Goal: Transaction & Acquisition: Purchase product/service

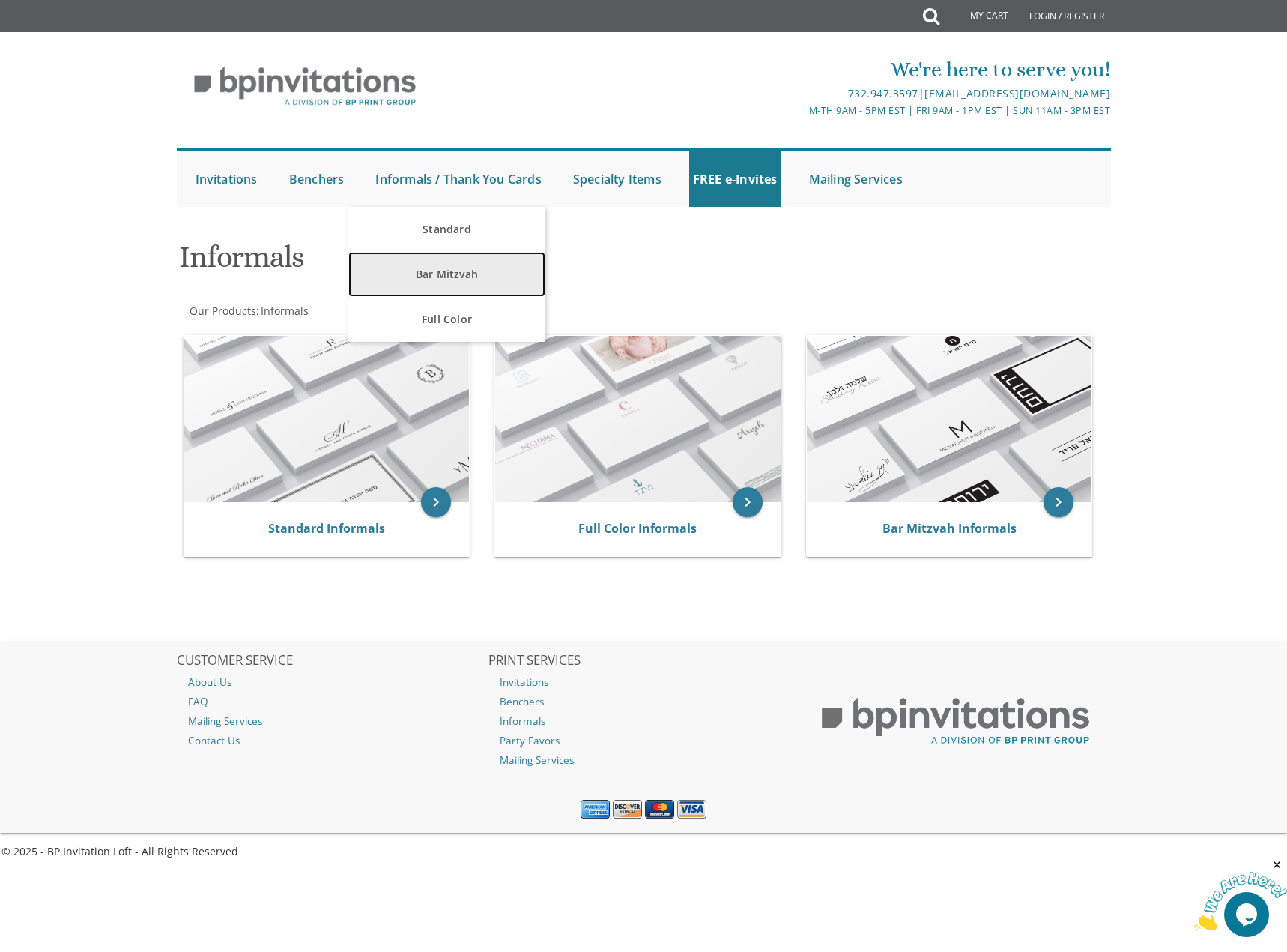
click at [432, 282] on link "Bar Mitzvah" at bounding box center [446, 274] width 197 height 45
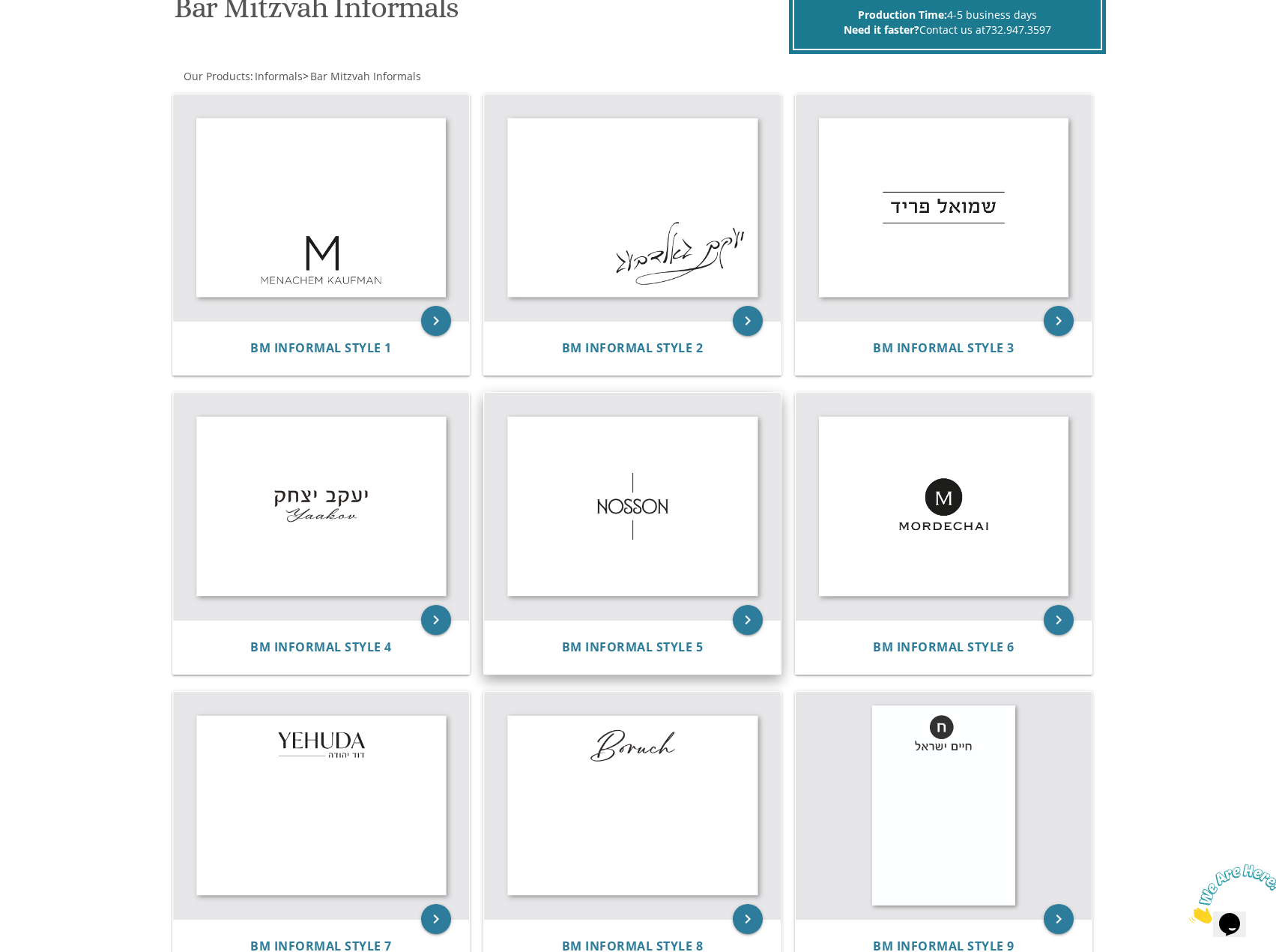
scroll to position [225, 0]
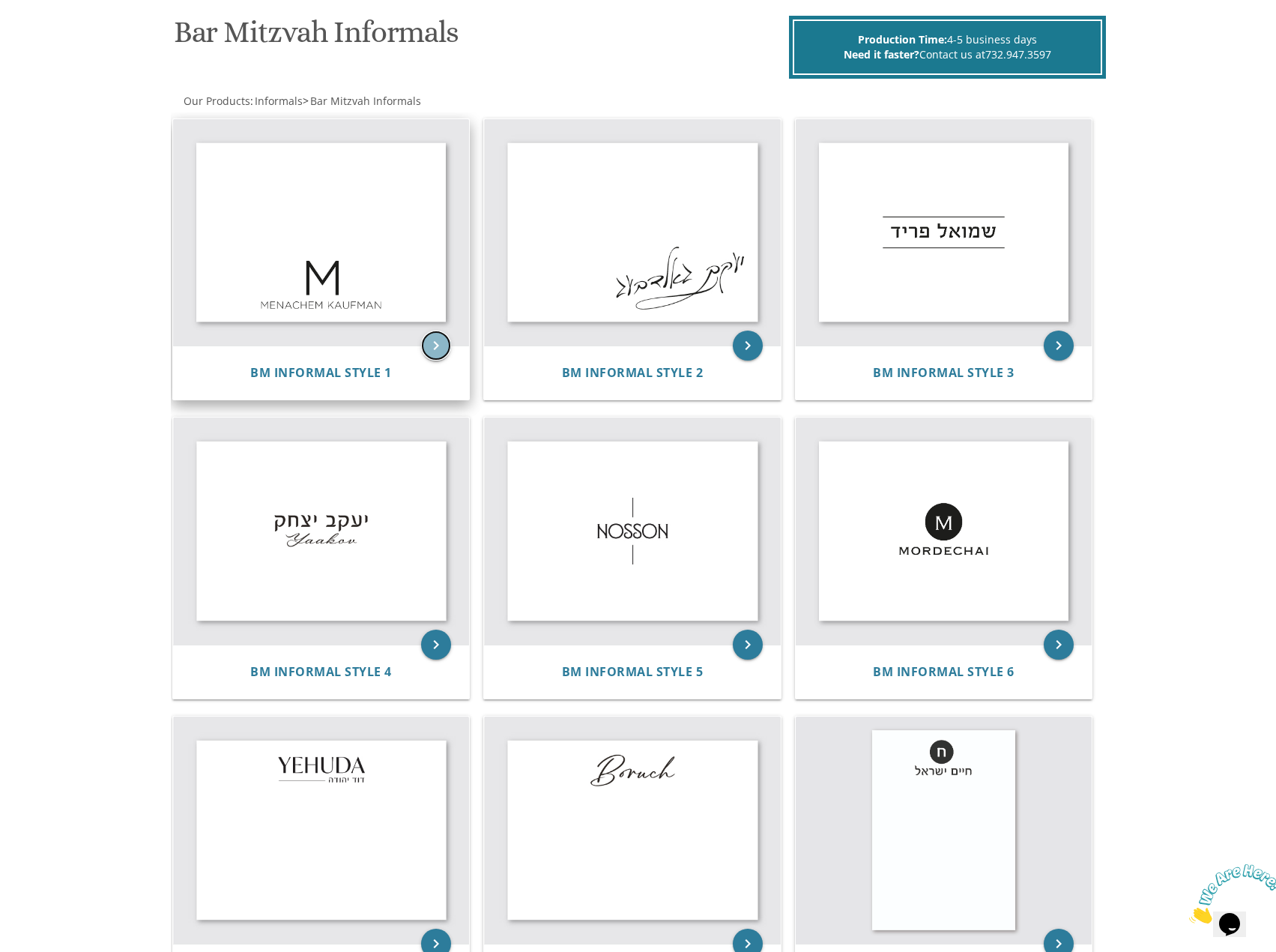
click at [433, 349] on icon "keyboard_arrow_right" at bounding box center [436, 345] width 30 height 30
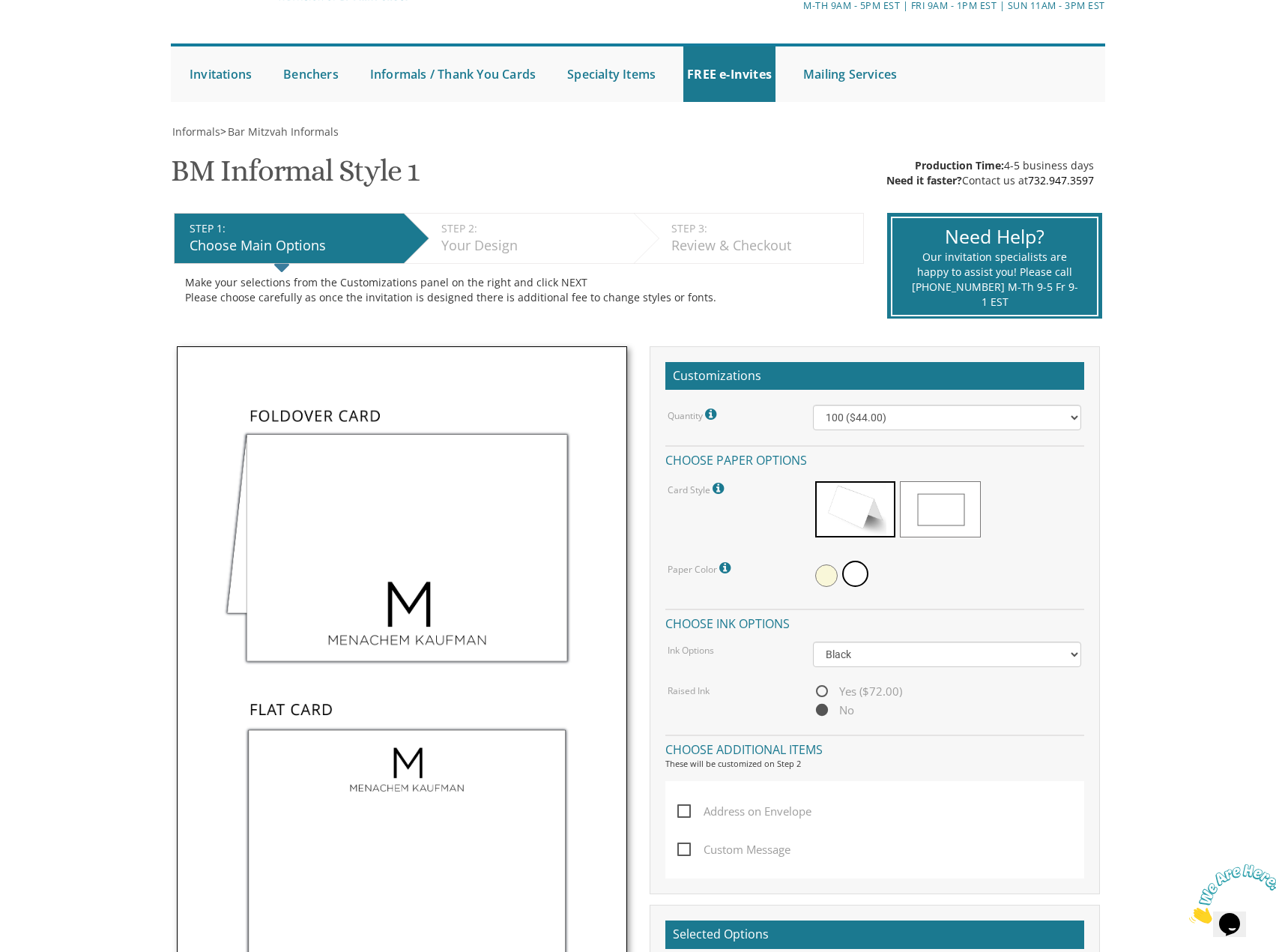
scroll to position [150, 0]
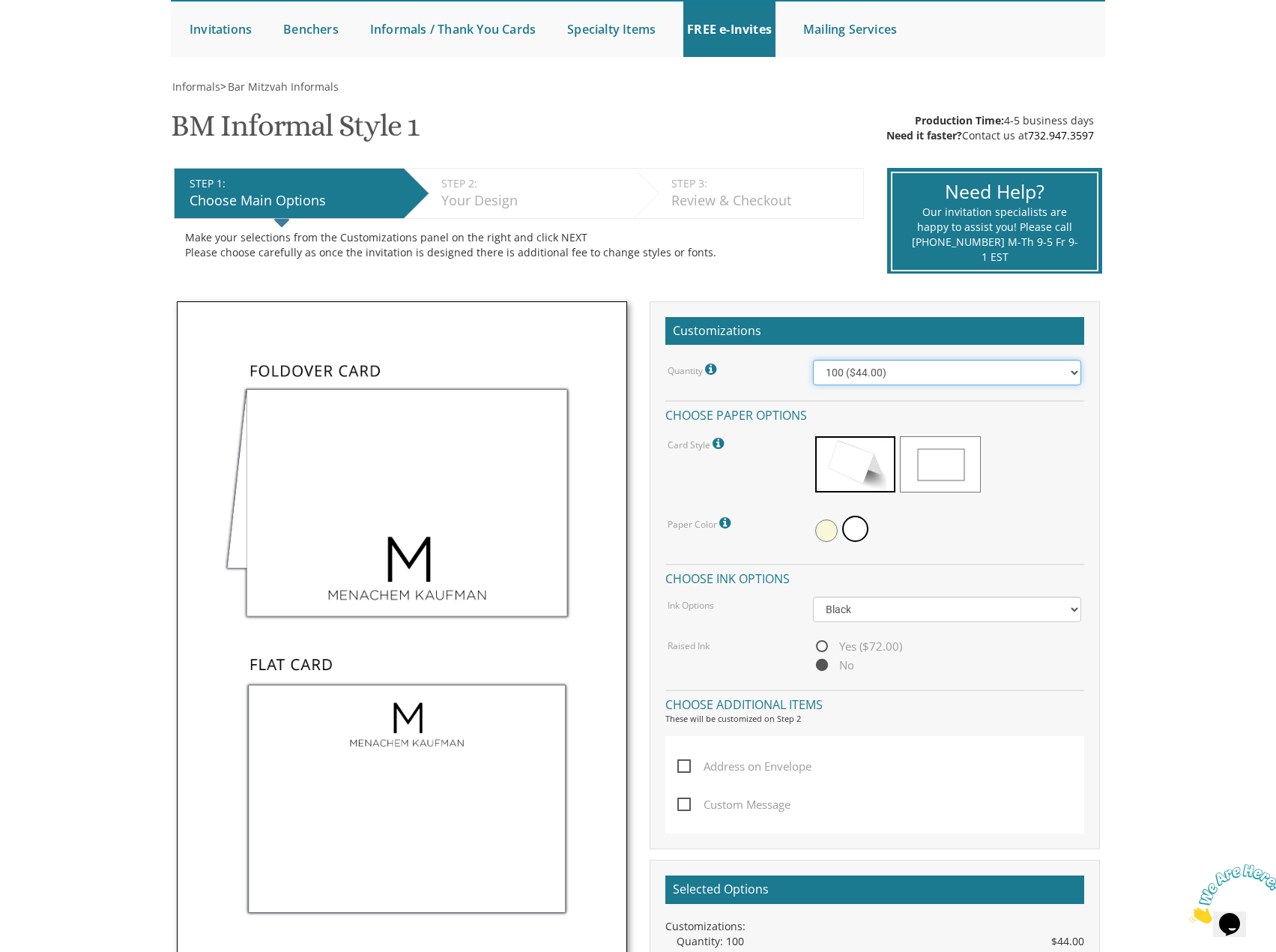
click at [932, 373] on select "100 ($44.00) 200 ($63.00) 300 ($82.00) 400 ($101.00) 500 ($120.00) 600 ($139.00…" at bounding box center [947, 372] width 269 height 25
click at [814, 359] on select "100 ($44.00) 200 ($63.00) 300 ($82.00) 400 ($101.00) 500 ($120.00) 600 ($139.00…" at bounding box center [947, 372] width 269 height 25
click at [1151, 396] on body "My Cart {{shoppingcart.totalQuantityDisplay}} Total: {{shoppingcart.subtotal}} …" at bounding box center [638, 788] width 1276 height 1877
click at [899, 462] on div at bounding box center [947, 466] width 269 height 65
click at [921, 466] on span at bounding box center [941, 464] width 81 height 56
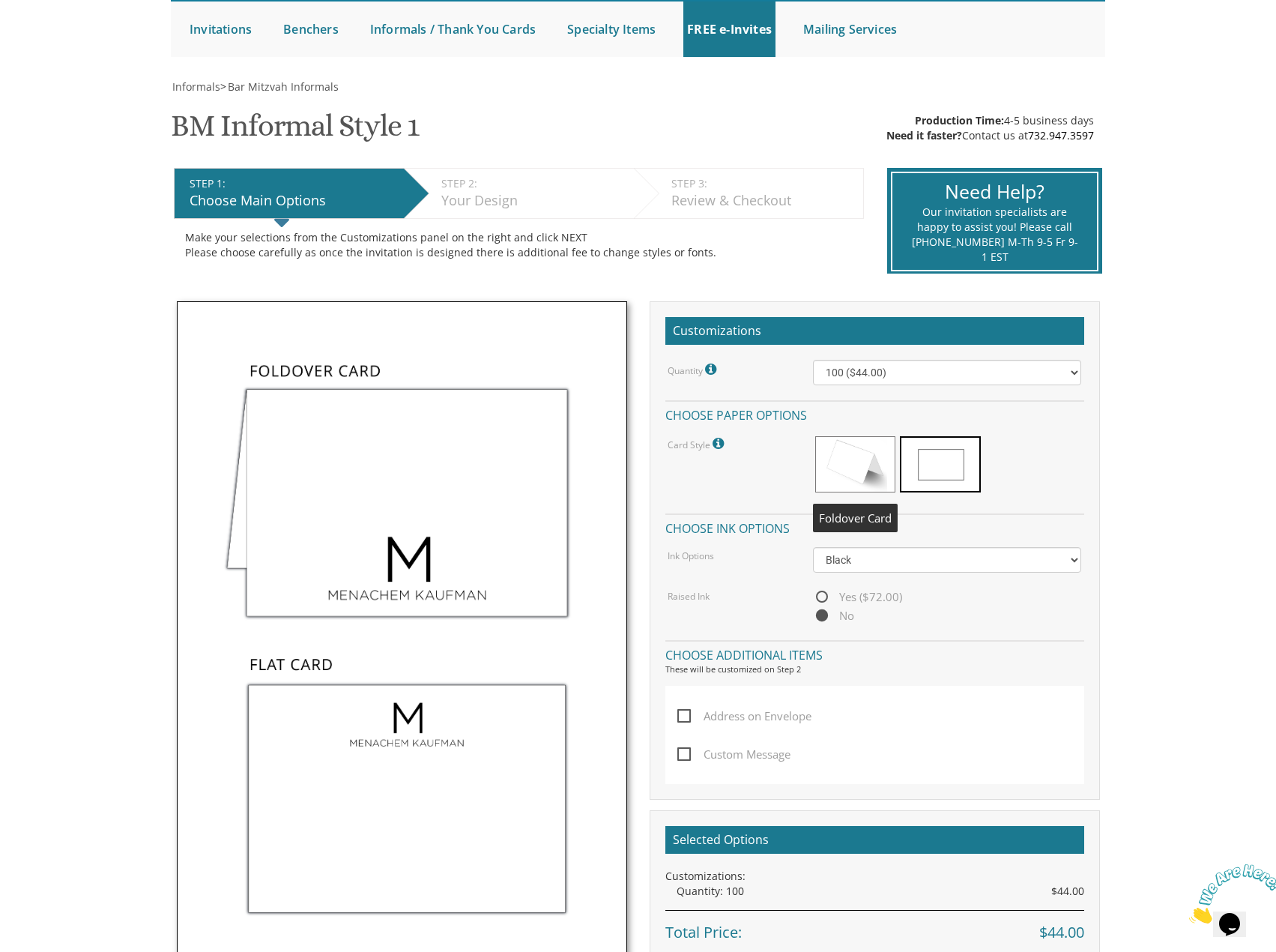
click at [871, 469] on span at bounding box center [856, 464] width 81 height 56
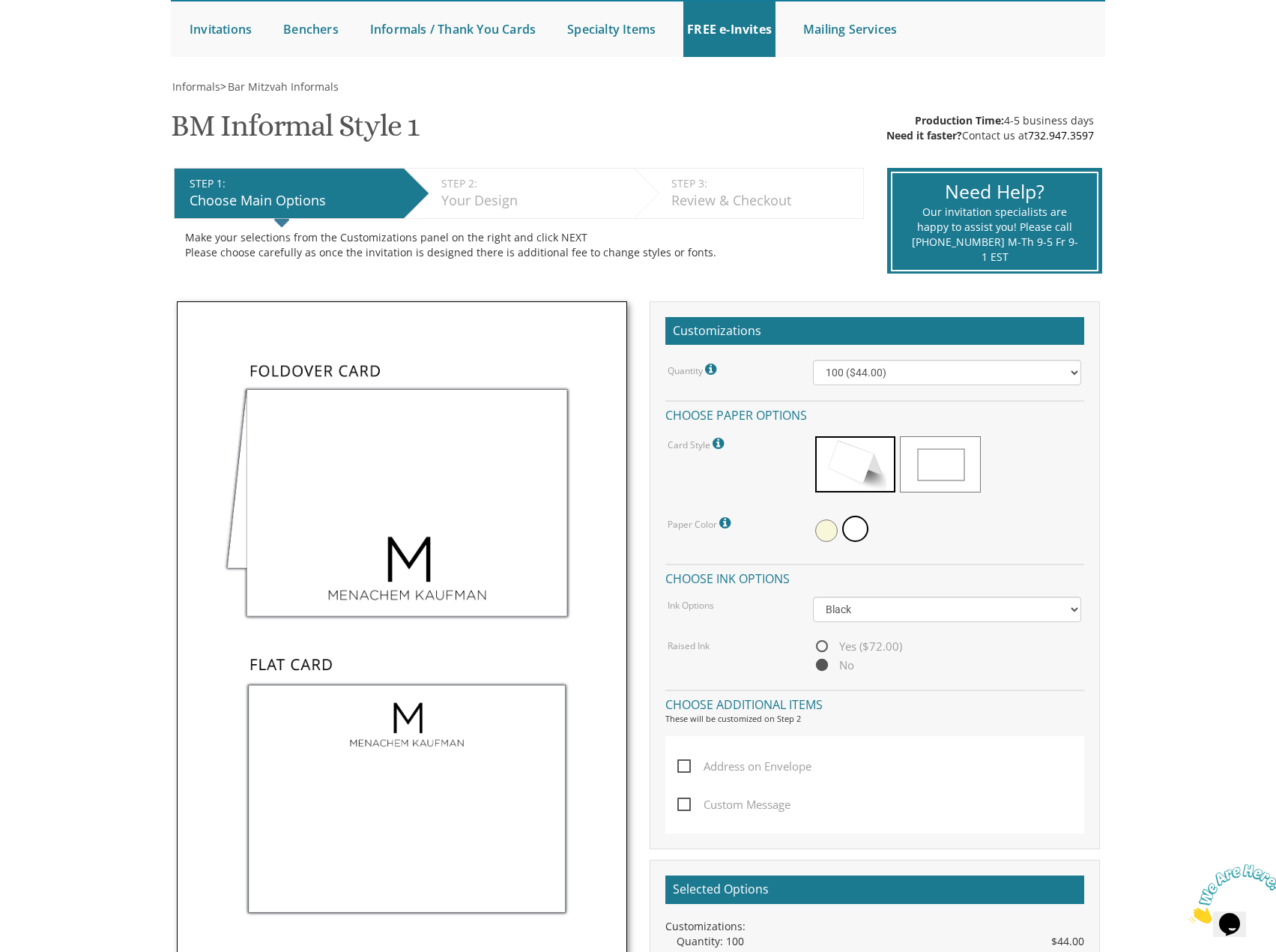
scroll to position [524, 0]
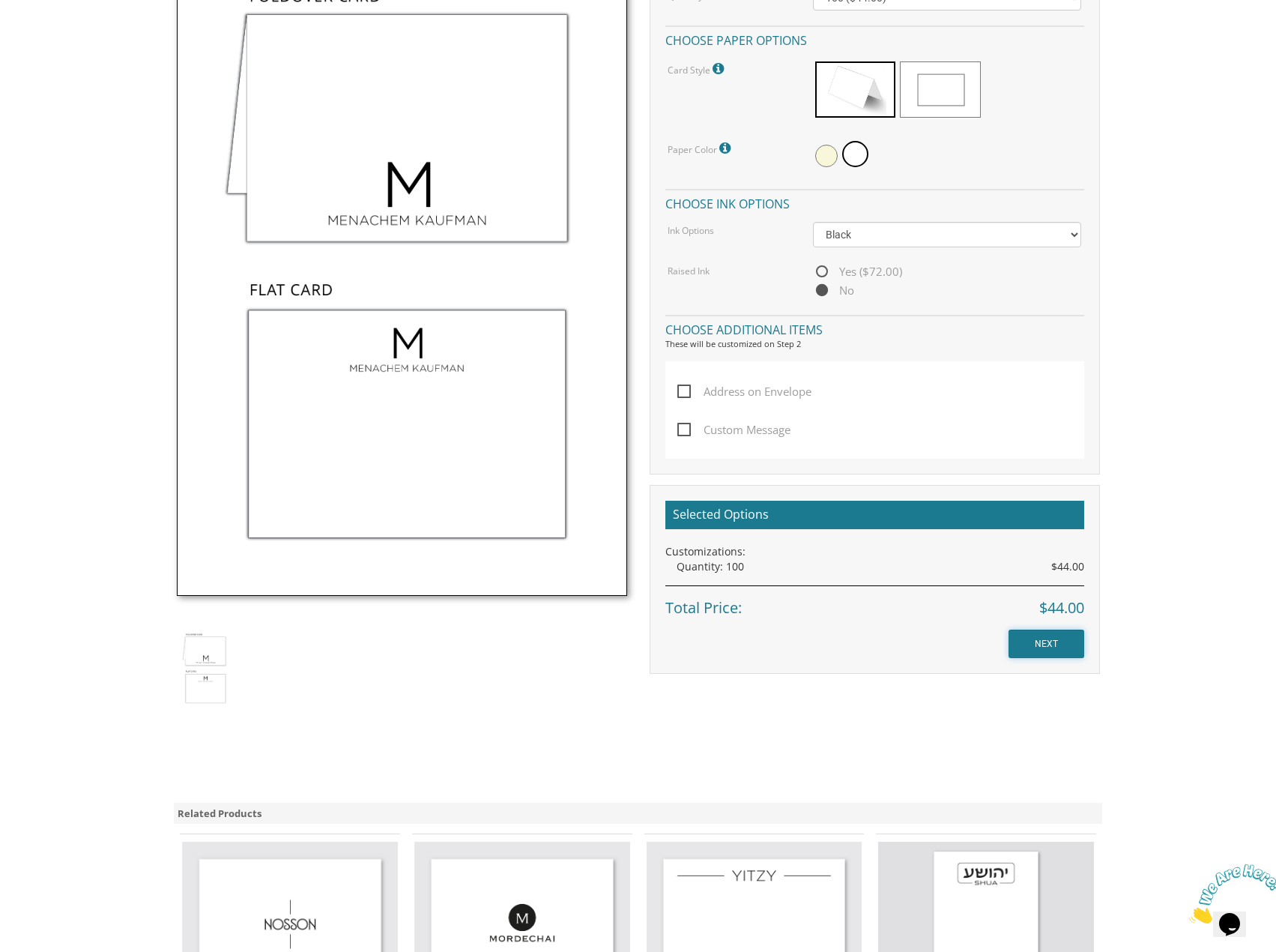
click at [1020, 650] on input "NEXT" at bounding box center [1047, 643] width 76 height 28
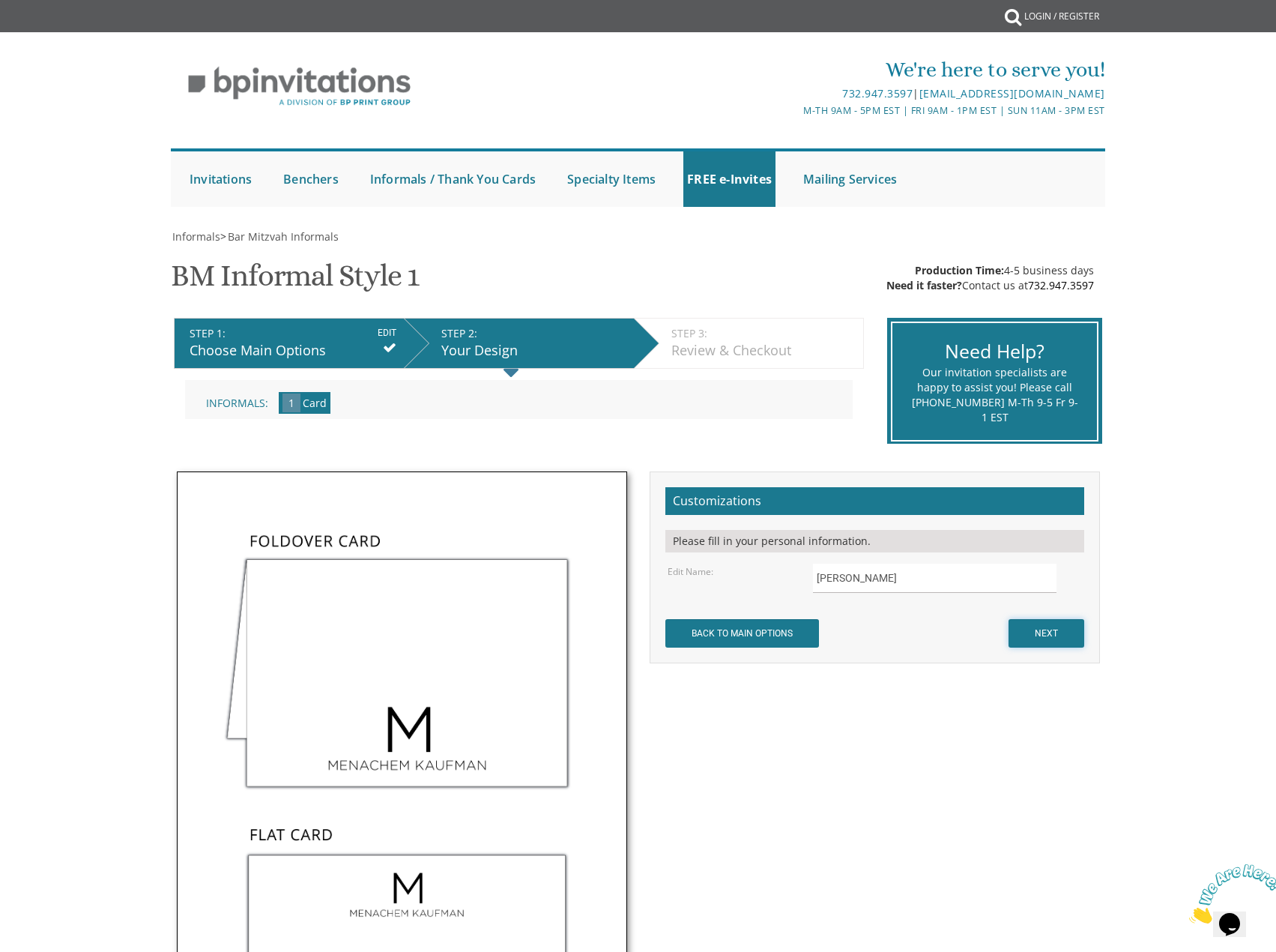
click at [1050, 633] on input "NEXT" at bounding box center [1047, 633] width 76 height 28
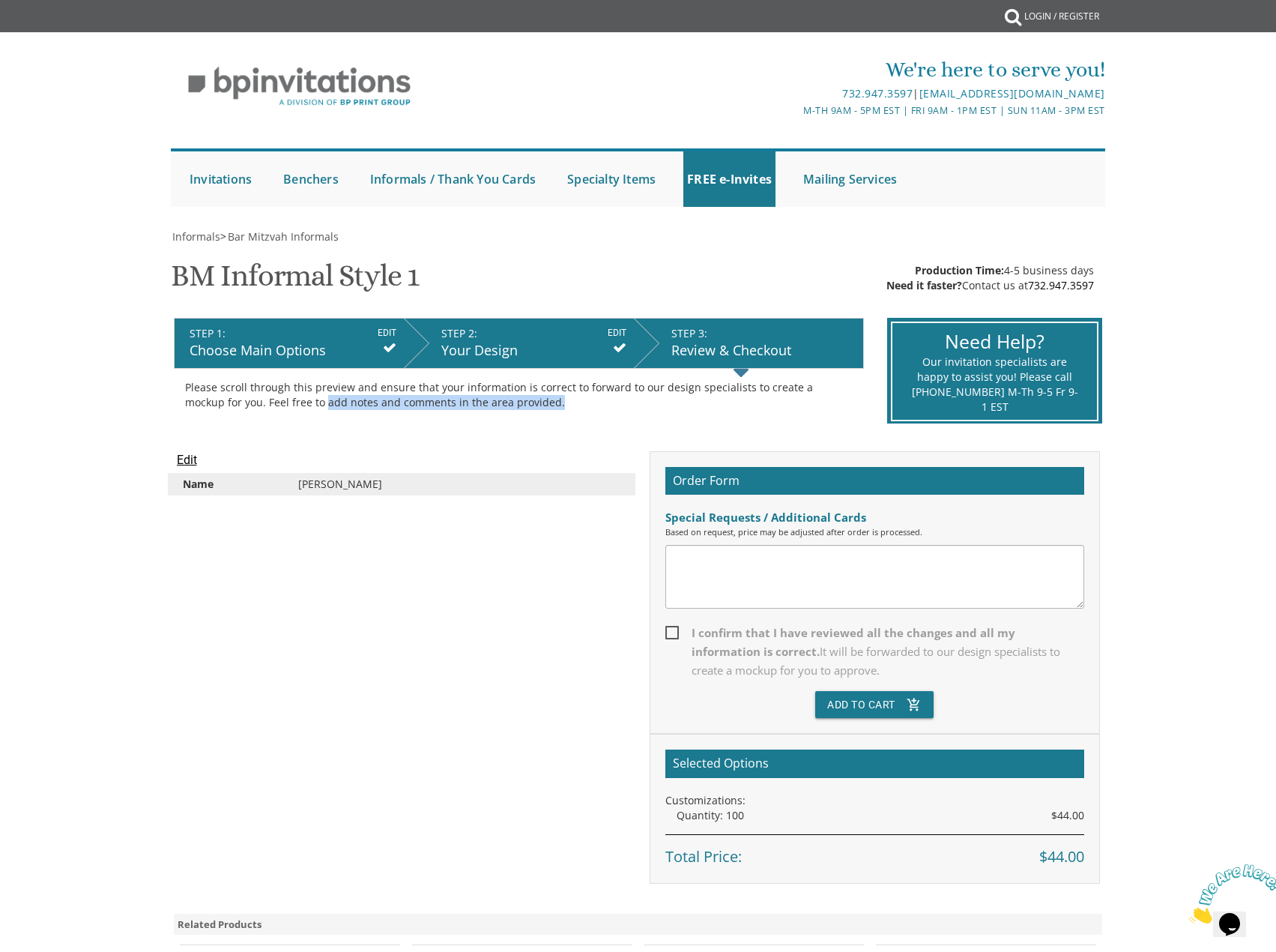
drag, startPoint x: 295, startPoint y: 431, endPoint x: 554, endPoint y: 416, distance: 259.4
click at [554, 416] on div "STEP 1: EDIT Choose Main Options STEP 2: EDIT Your Design STEP 3: EDIT Review &…" at bounding box center [520, 372] width 713 height 129
click at [554, 416] on div "Make your selections from the Customizations panel on the right and click NEXT …" at bounding box center [519, 395] width 690 height 52
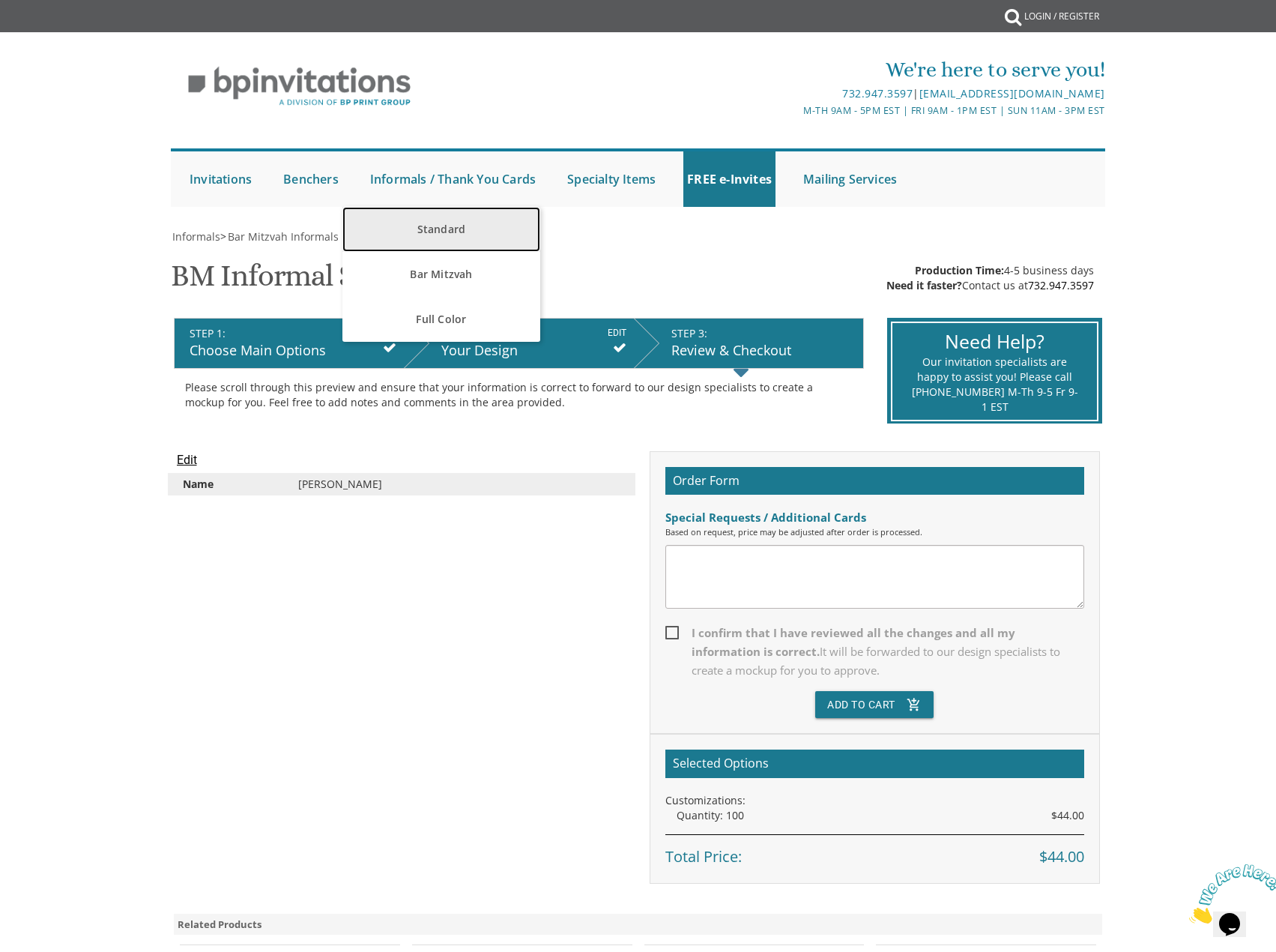
click at [446, 233] on link "Standard" at bounding box center [441, 229] width 198 height 45
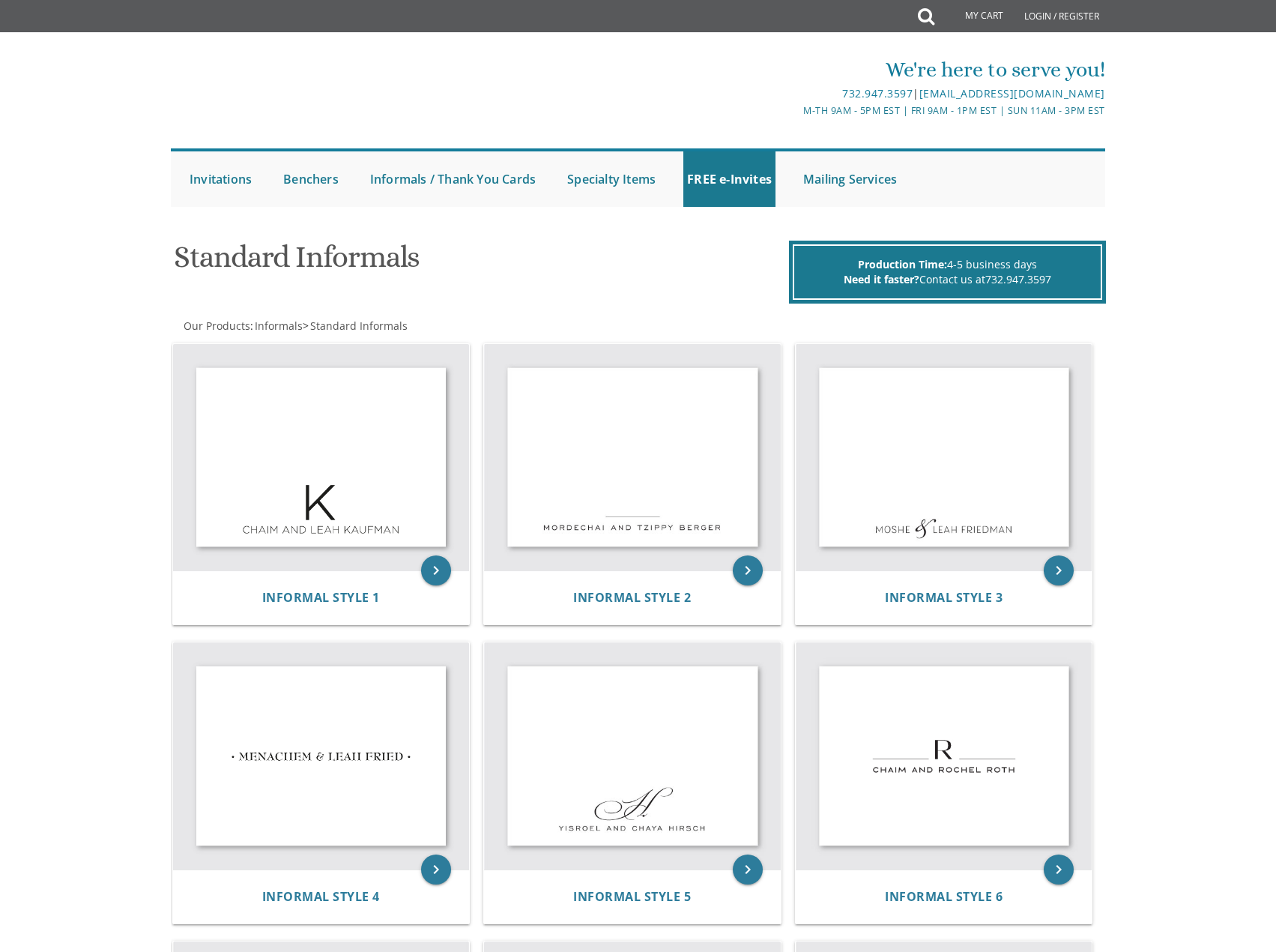
click at [423, 231] on div "Standard Informals" at bounding box center [479, 258] width 634 height 59
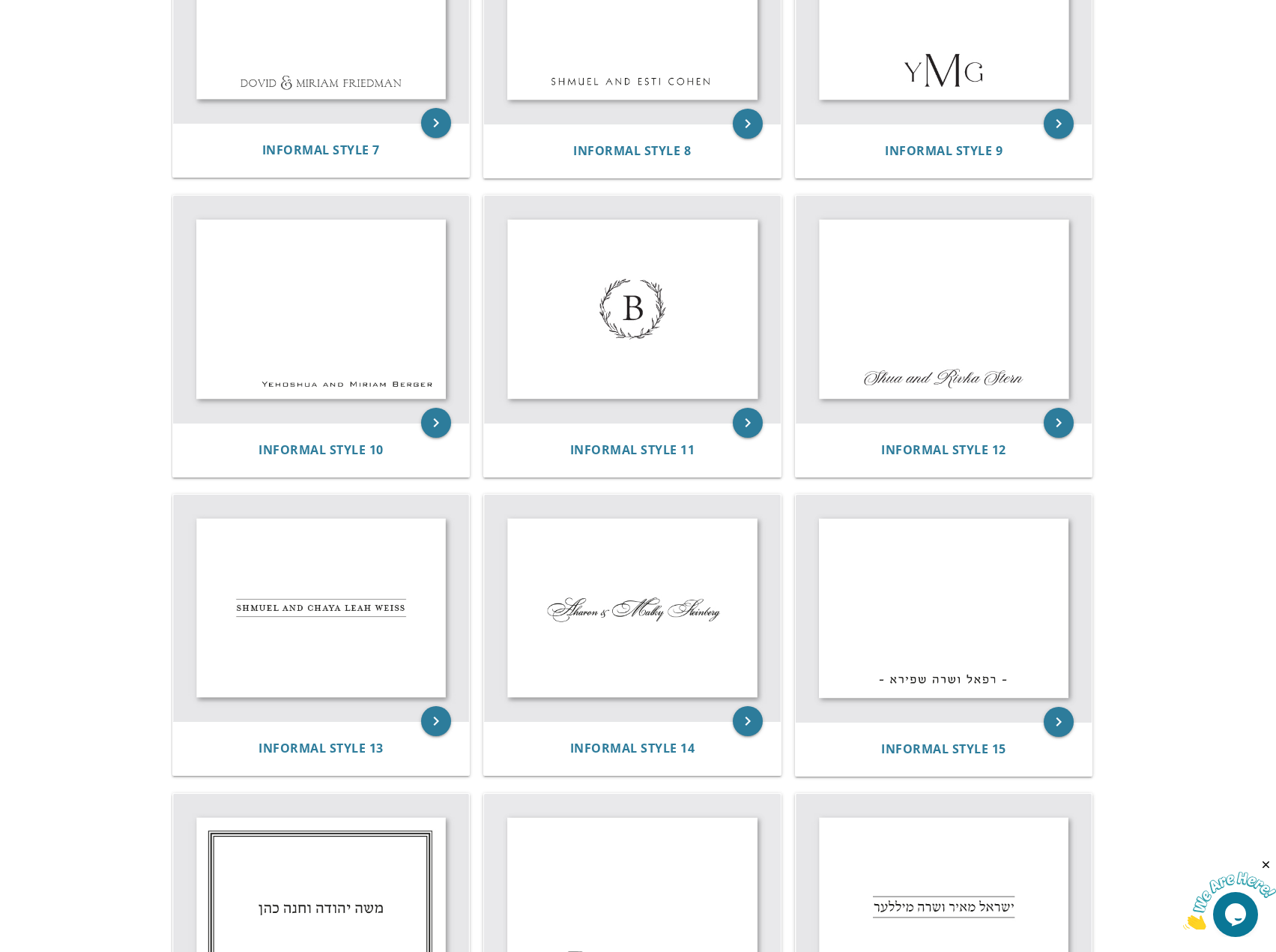
scroll to position [1124, 0]
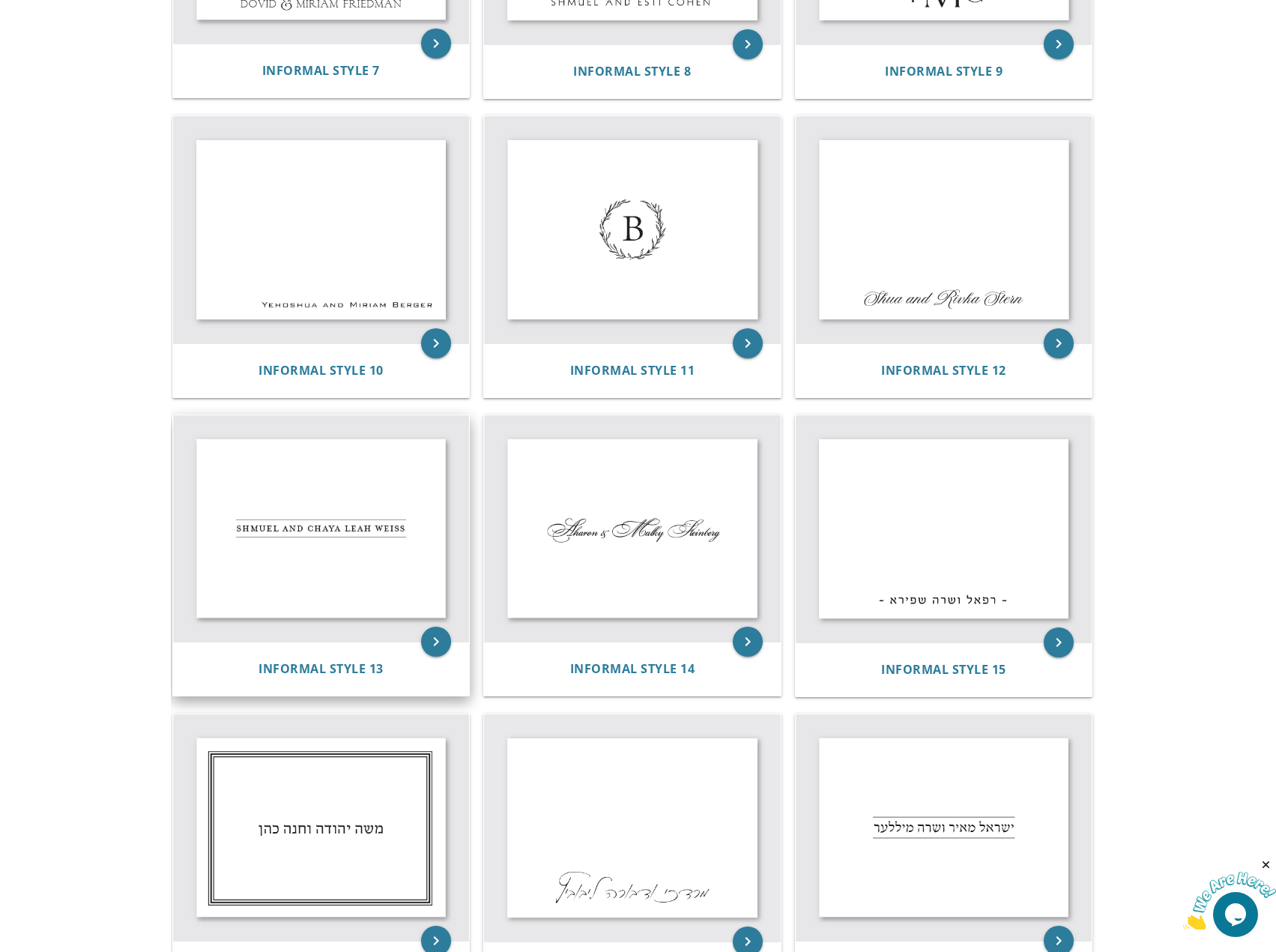
click at [262, 569] on img at bounding box center [321, 529] width 297 height 227
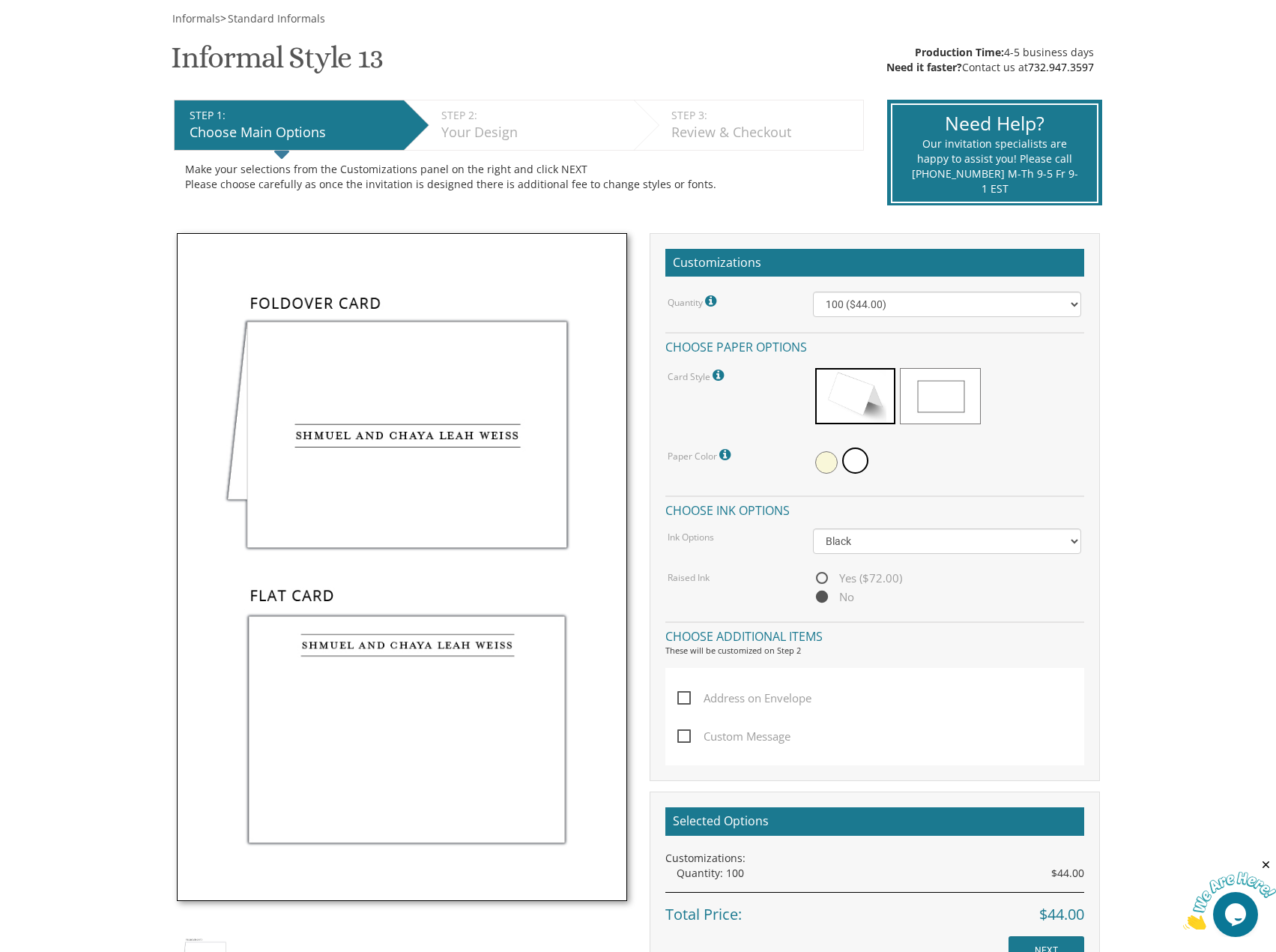
scroll to position [300, 0]
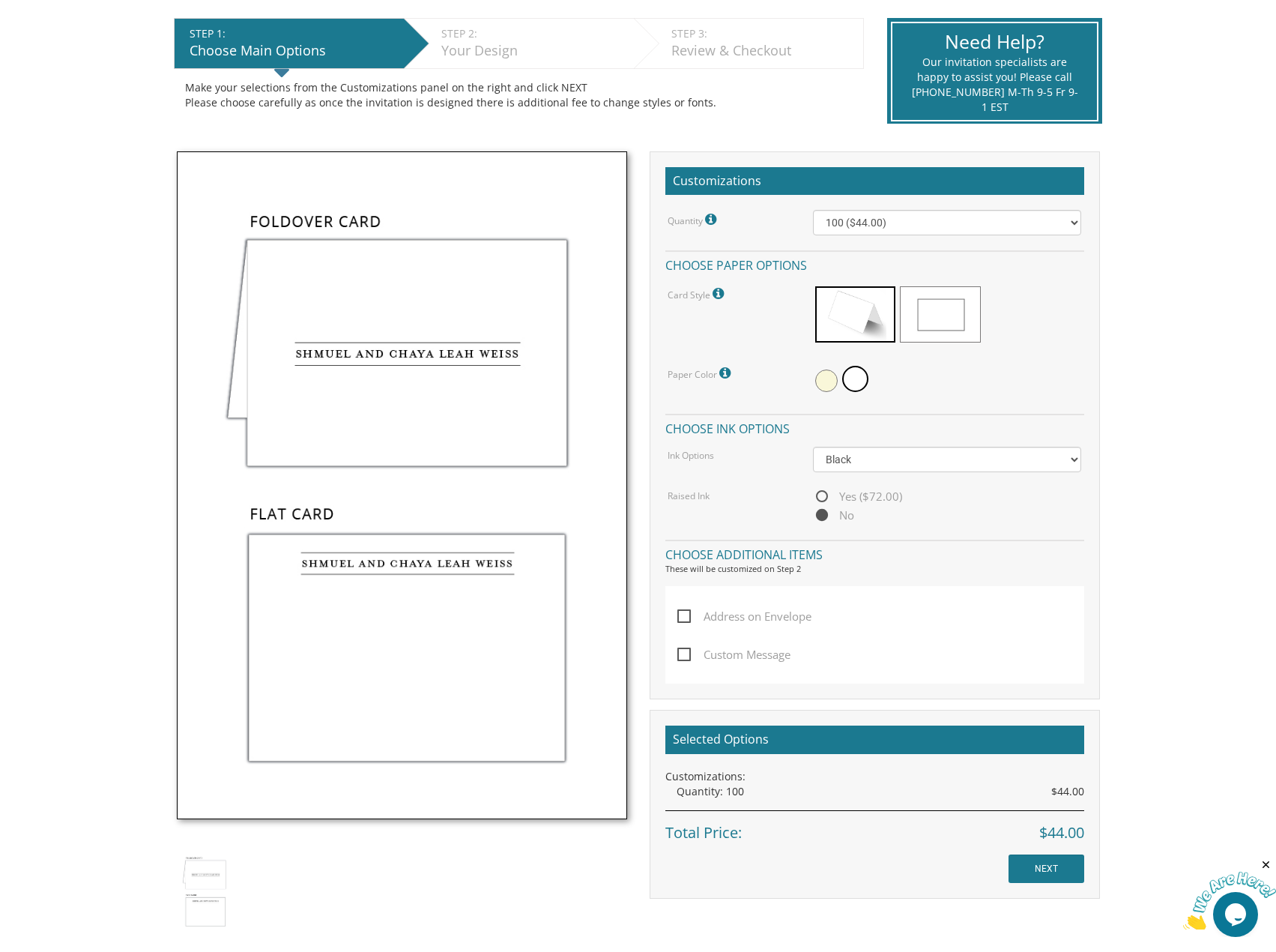
click at [683, 620] on span "Address on Envelope" at bounding box center [744, 616] width 134 height 19
click at [683, 620] on input "Address on Envelope" at bounding box center [682, 615] width 9 height 9
click at [682, 617] on span "Address on Envelope" at bounding box center [744, 616] width 134 height 19
click at [682, 617] on input "Address on Envelope" at bounding box center [682, 615] width 9 height 9
click at [679, 614] on span "Address on Envelope" at bounding box center [744, 616] width 134 height 19
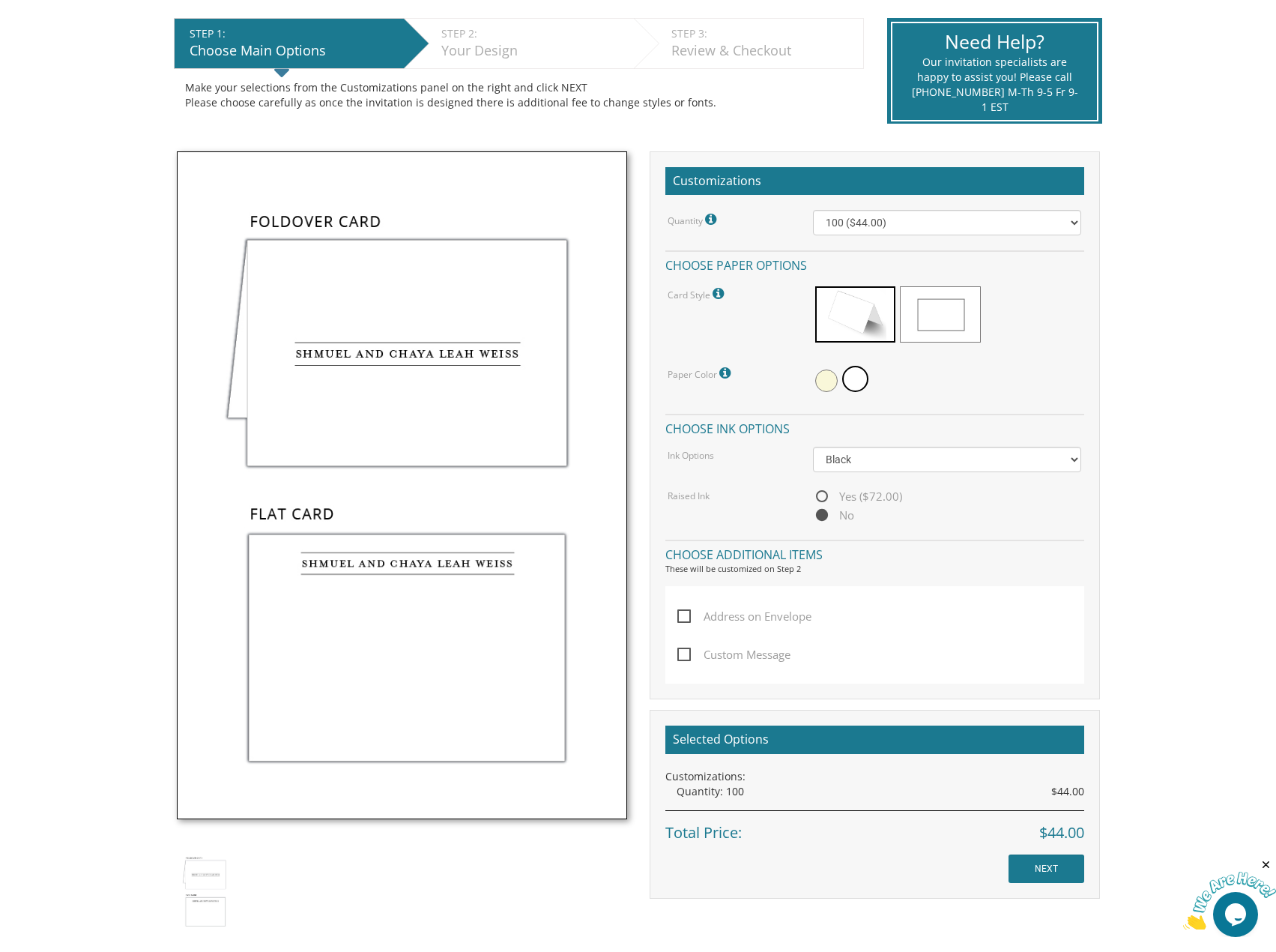
click at [679, 614] on input "Address on Envelope" at bounding box center [682, 615] width 9 height 9
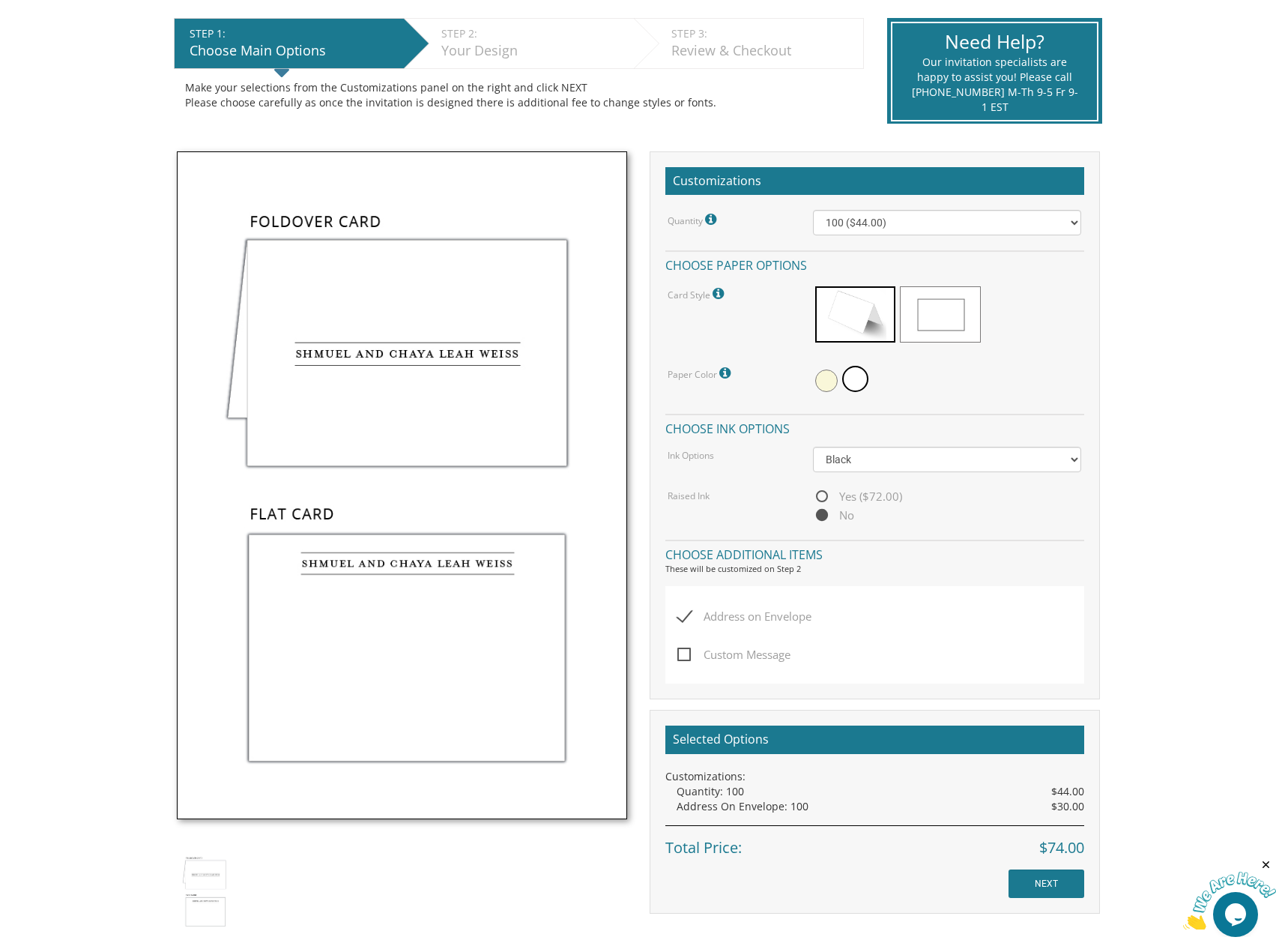
click at [679, 614] on span "Address on Envelope" at bounding box center [744, 616] width 134 height 19
click at [679, 614] on input "Address on Envelope" at bounding box center [682, 615] width 9 height 9
checkbox input "false"
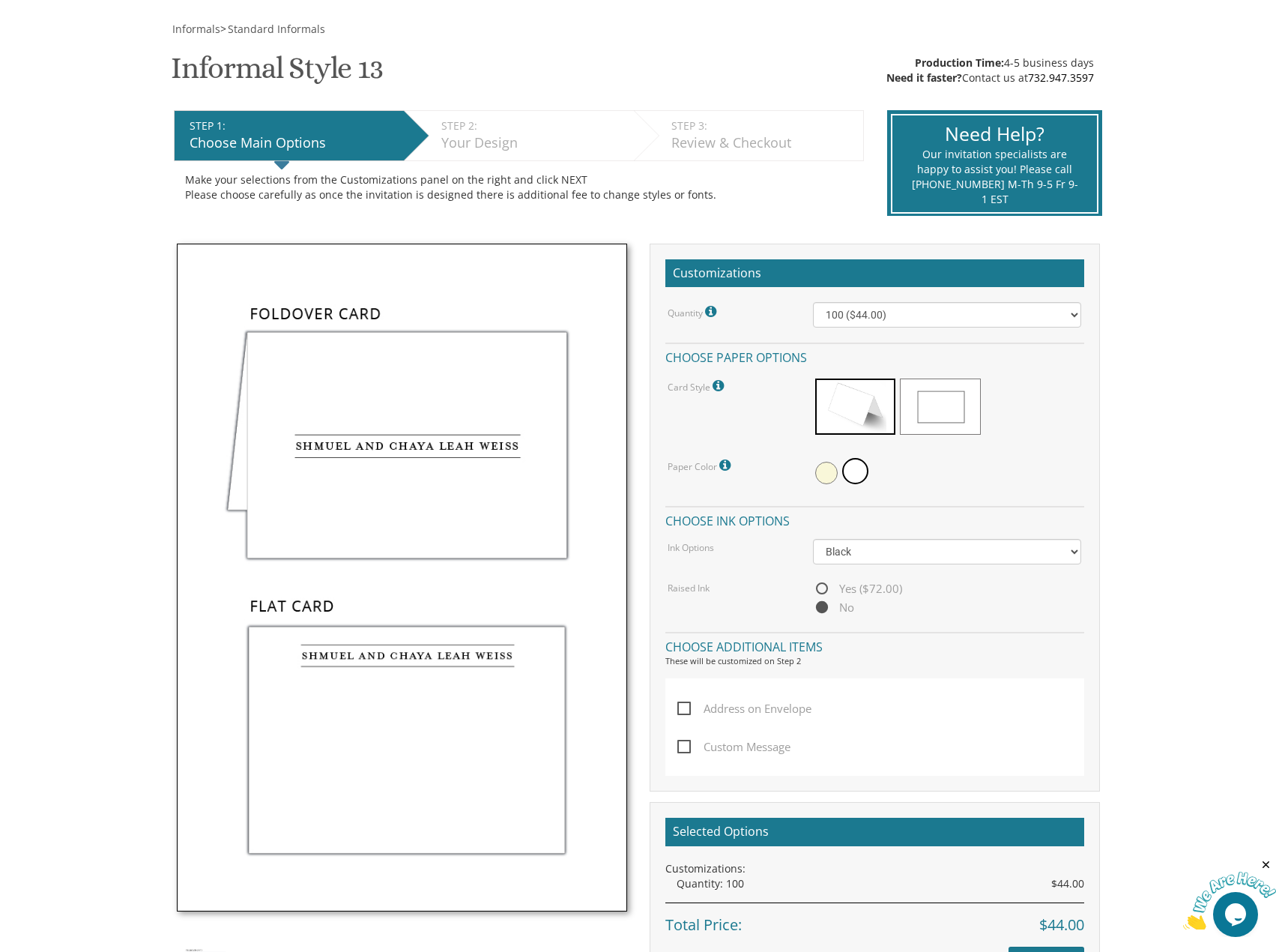
scroll to position [150, 0]
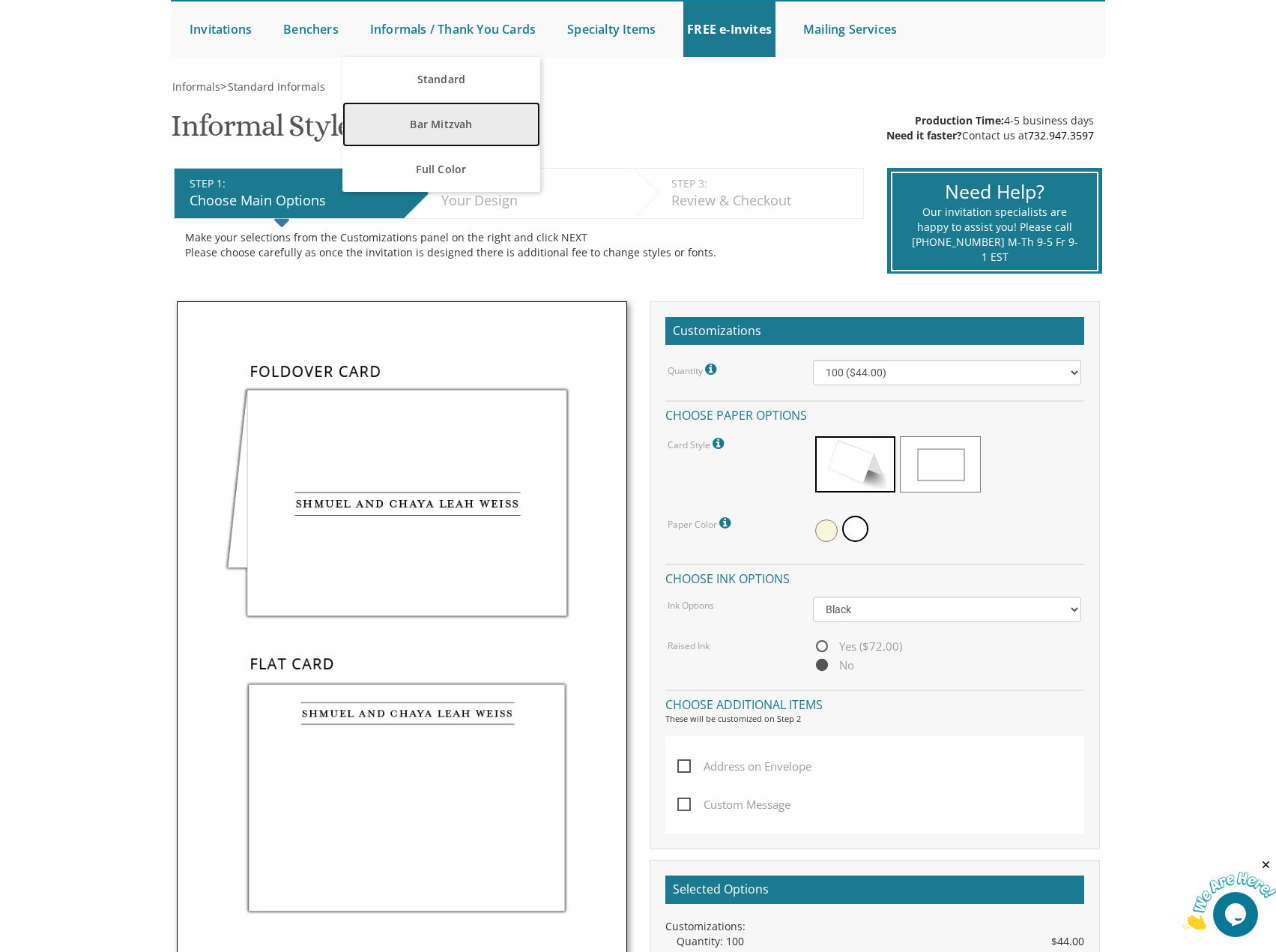
click at [462, 125] on link "Bar Mitzvah" at bounding box center [441, 124] width 198 height 45
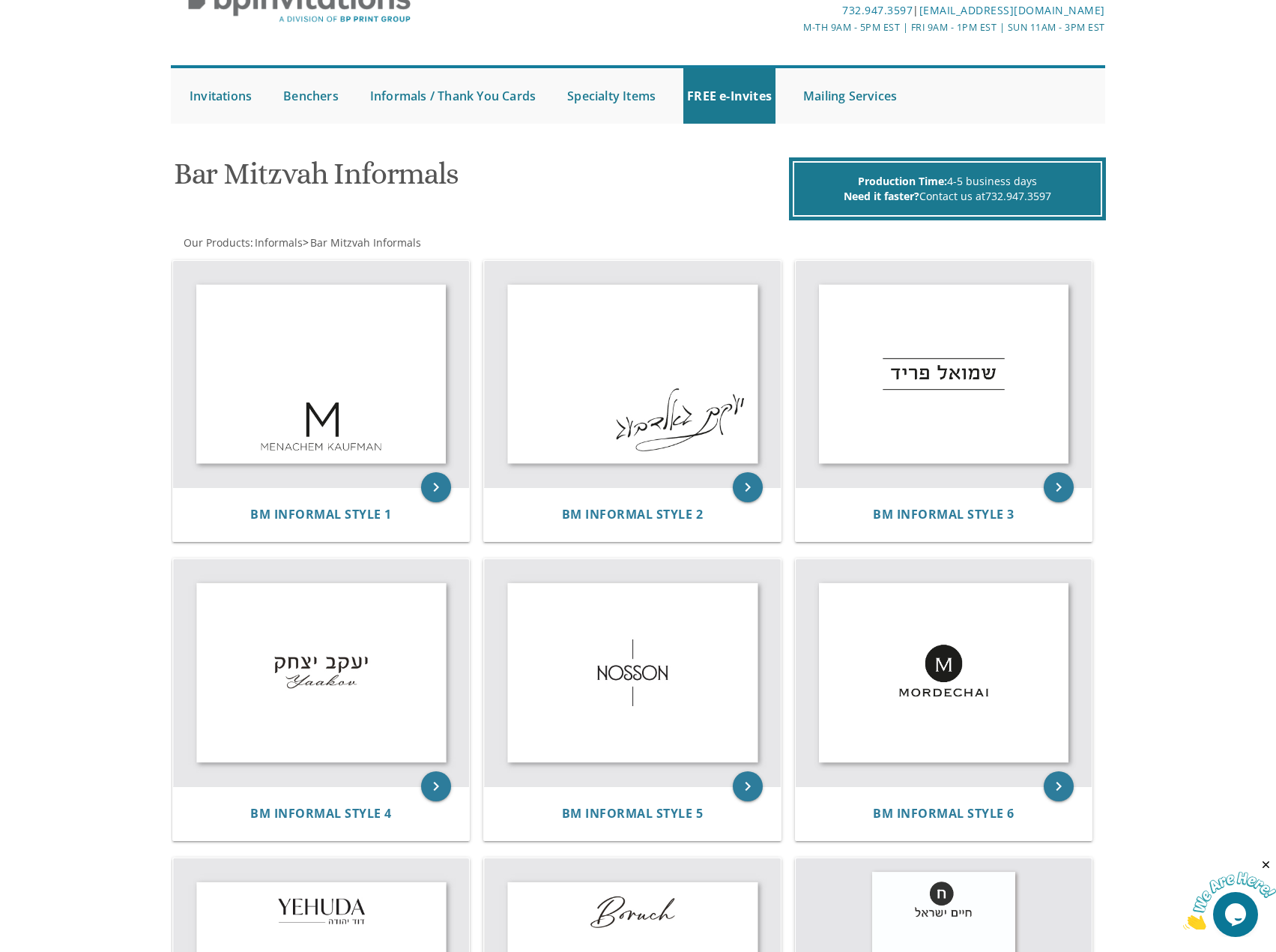
scroll to position [63, 0]
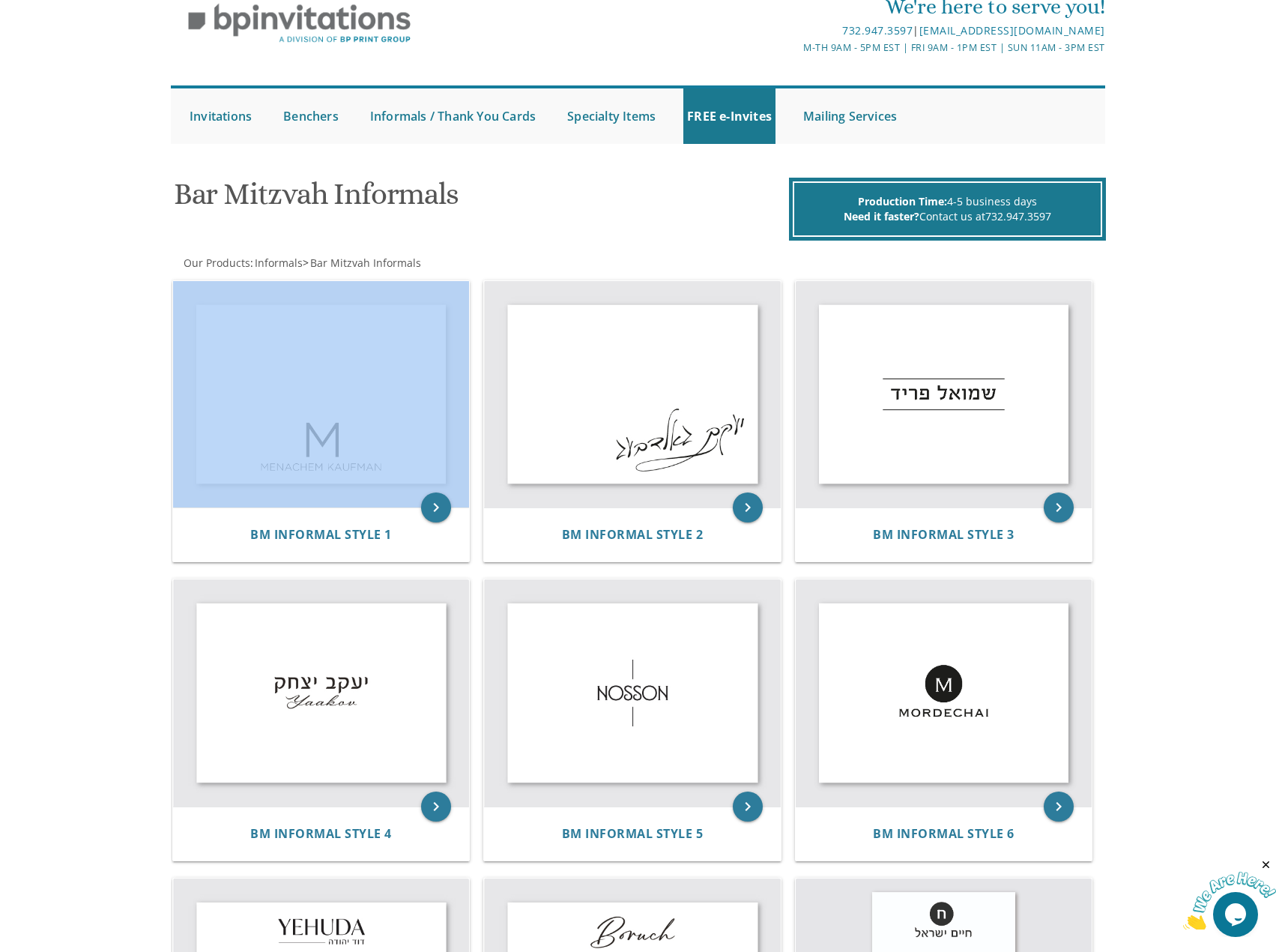
drag, startPoint x: 321, startPoint y: 252, endPoint x: 198, endPoint y: 245, distance: 123.2
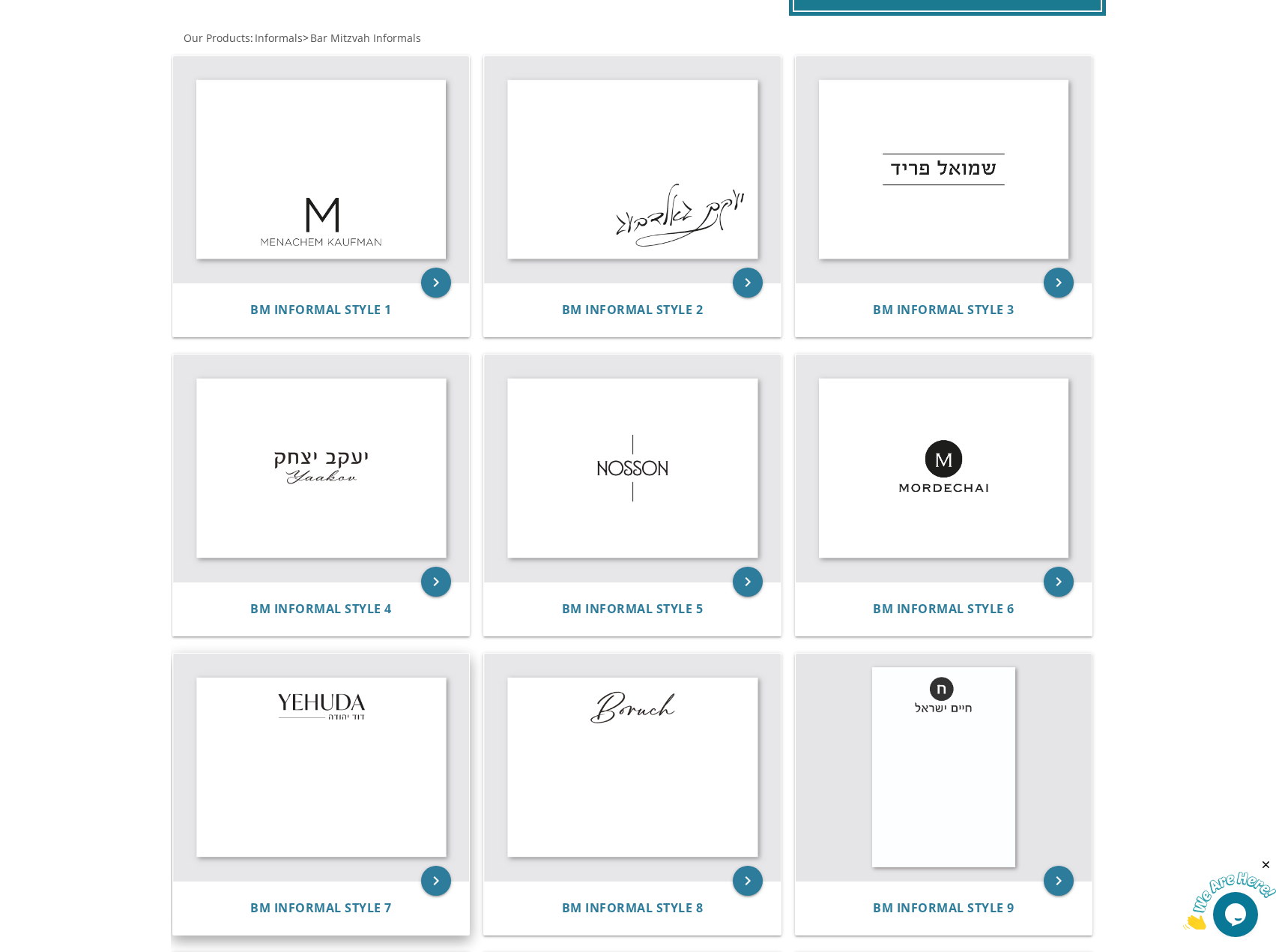
scroll to position [0, 0]
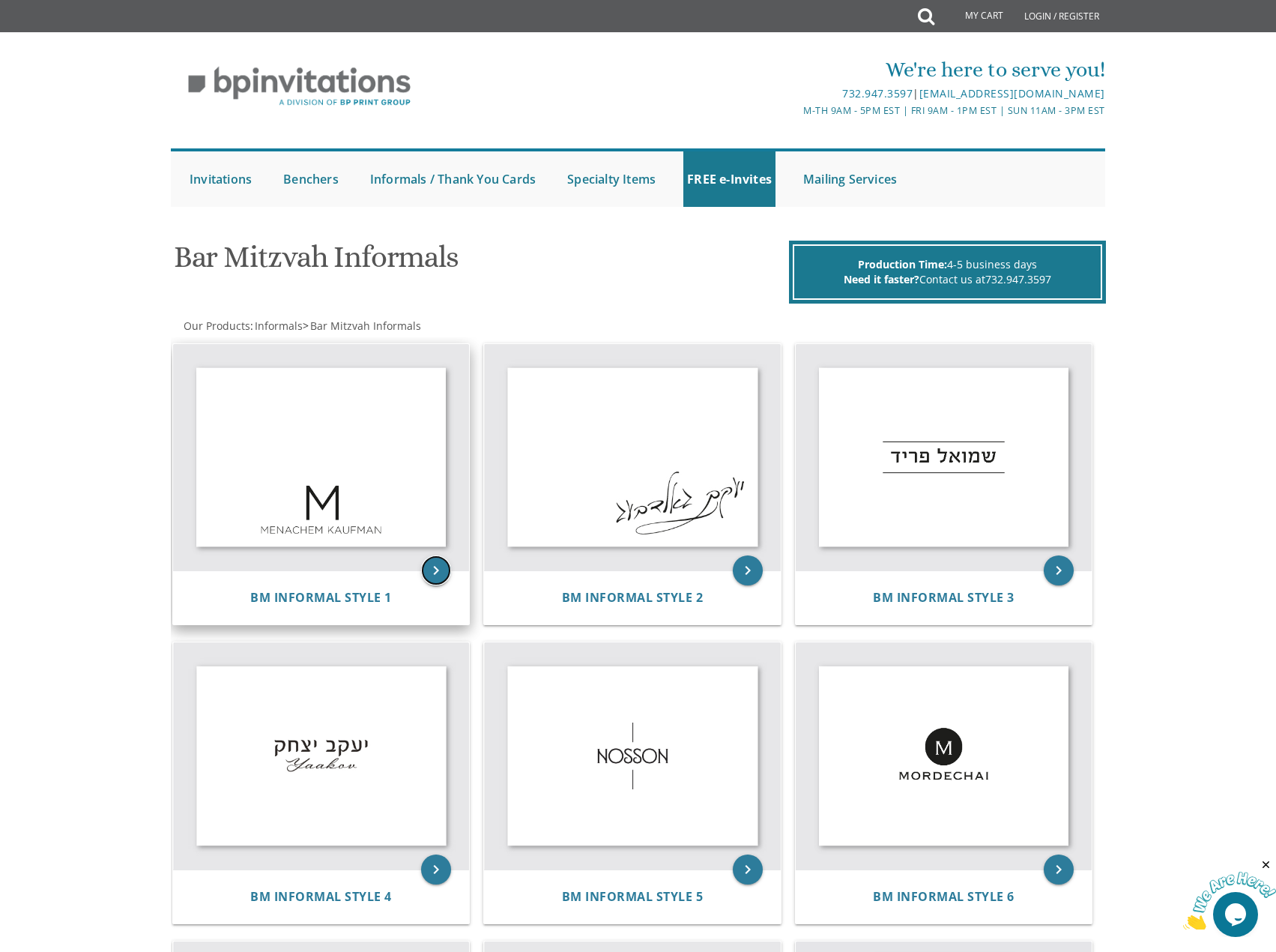
click at [440, 569] on icon "keyboard_arrow_right" at bounding box center [436, 570] width 30 height 30
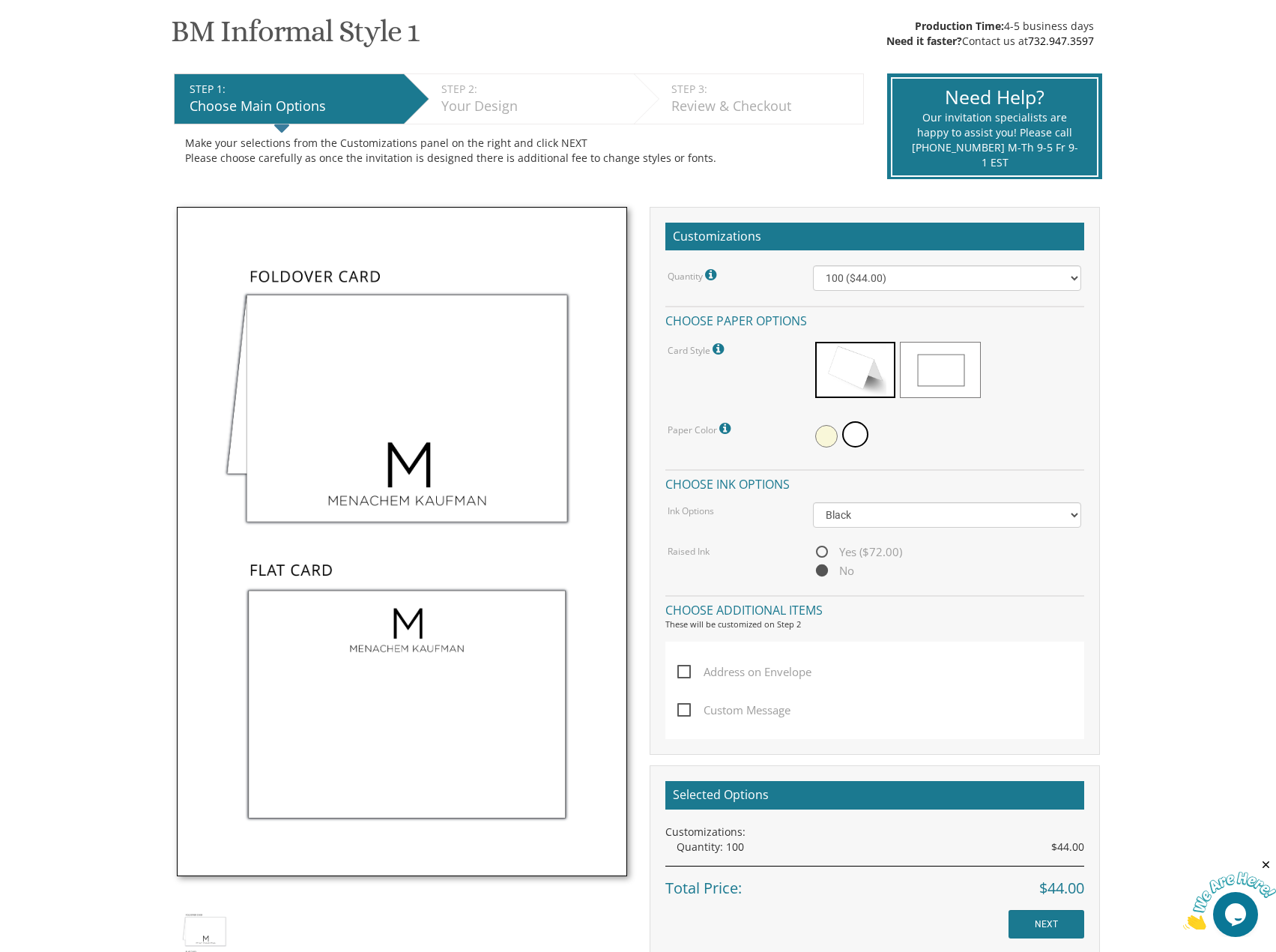
scroll to position [374, 0]
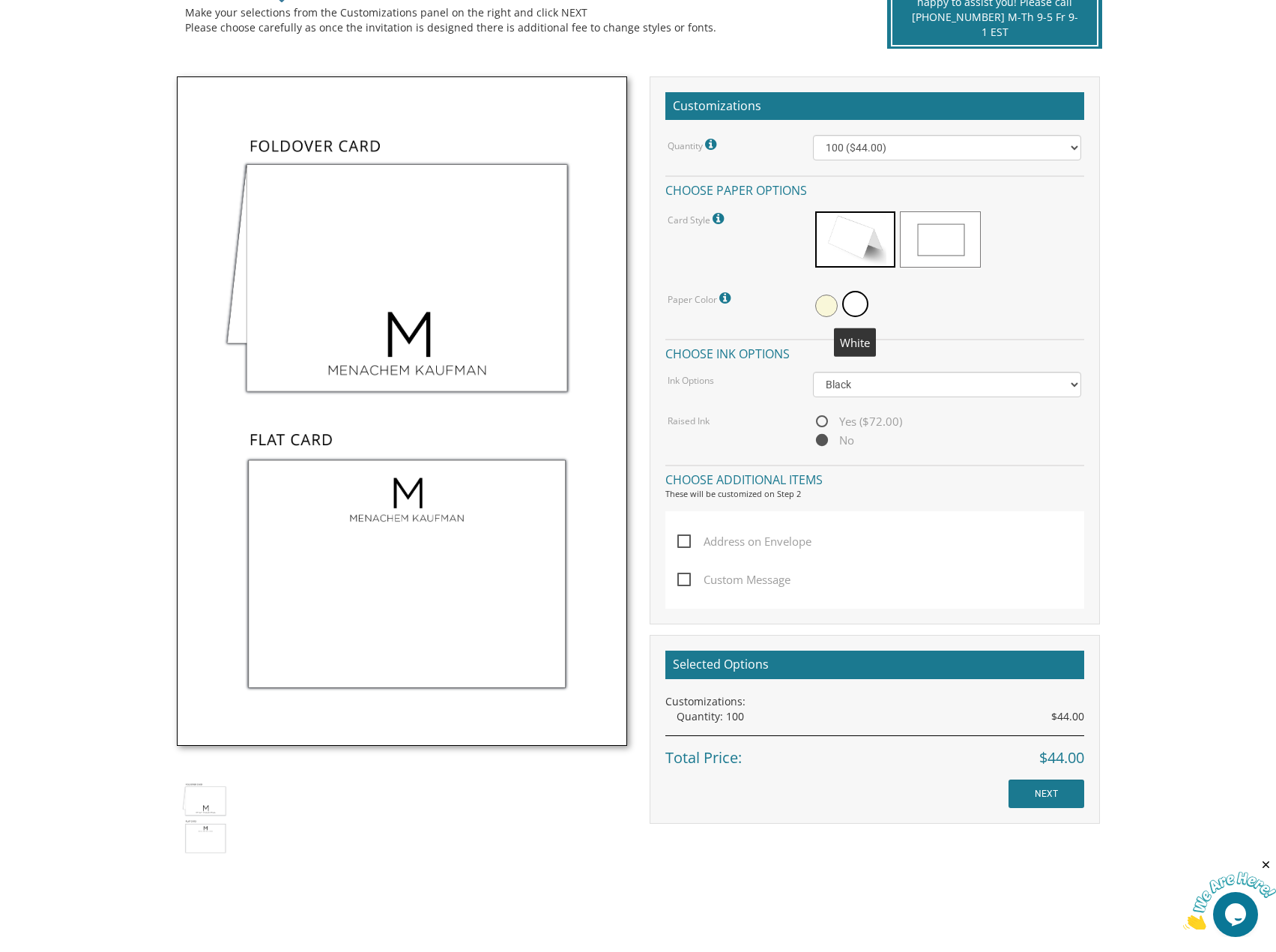
click at [861, 302] on span at bounding box center [856, 304] width 26 height 26
click at [851, 302] on span at bounding box center [856, 304] width 26 height 26
click at [825, 300] on span at bounding box center [827, 306] width 22 height 22
click at [852, 305] on span at bounding box center [858, 306] width 22 height 22
click at [864, 239] on span at bounding box center [856, 240] width 81 height 56
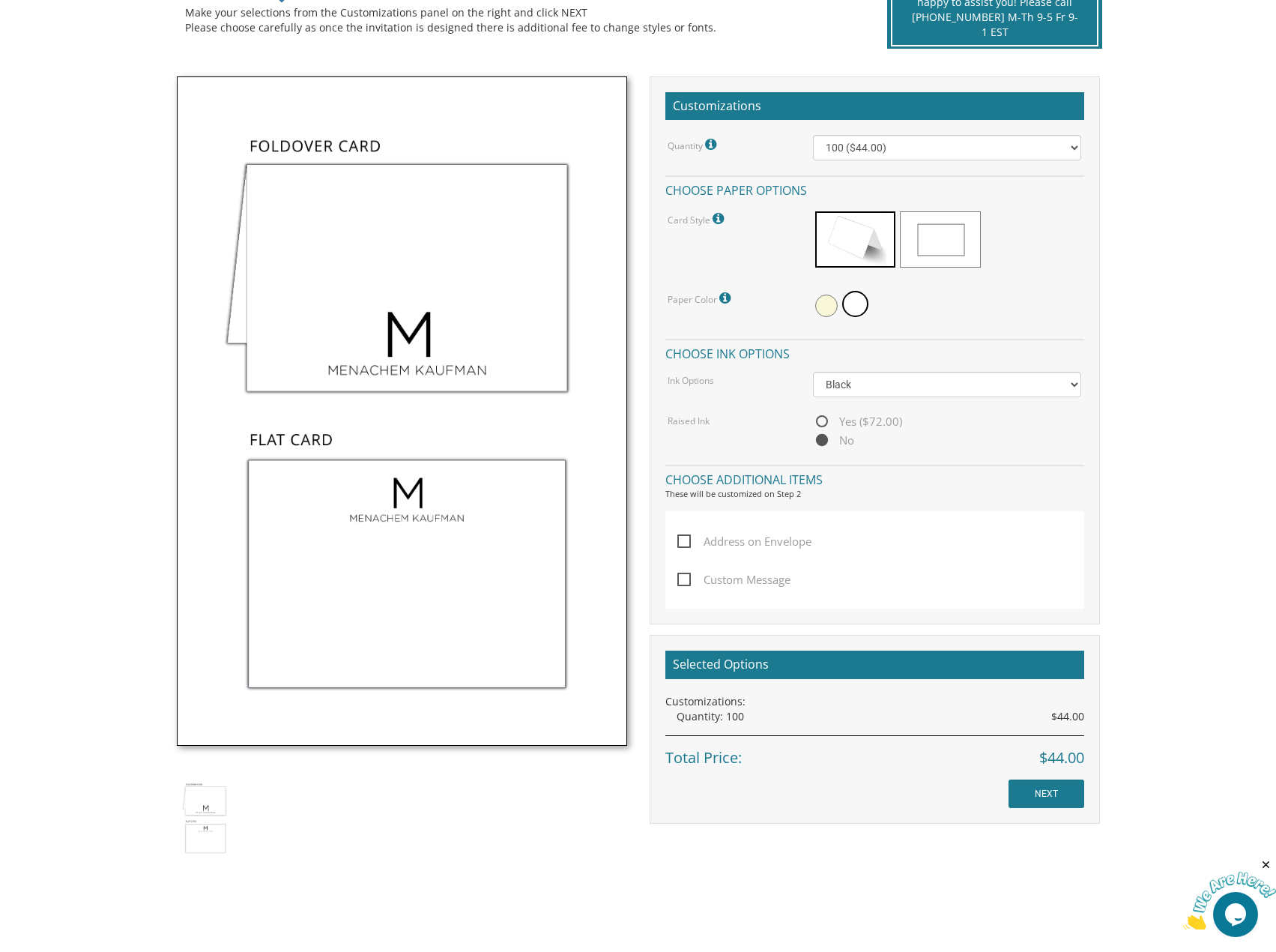
click at [937, 240] on span at bounding box center [941, 240] width 81 height 56
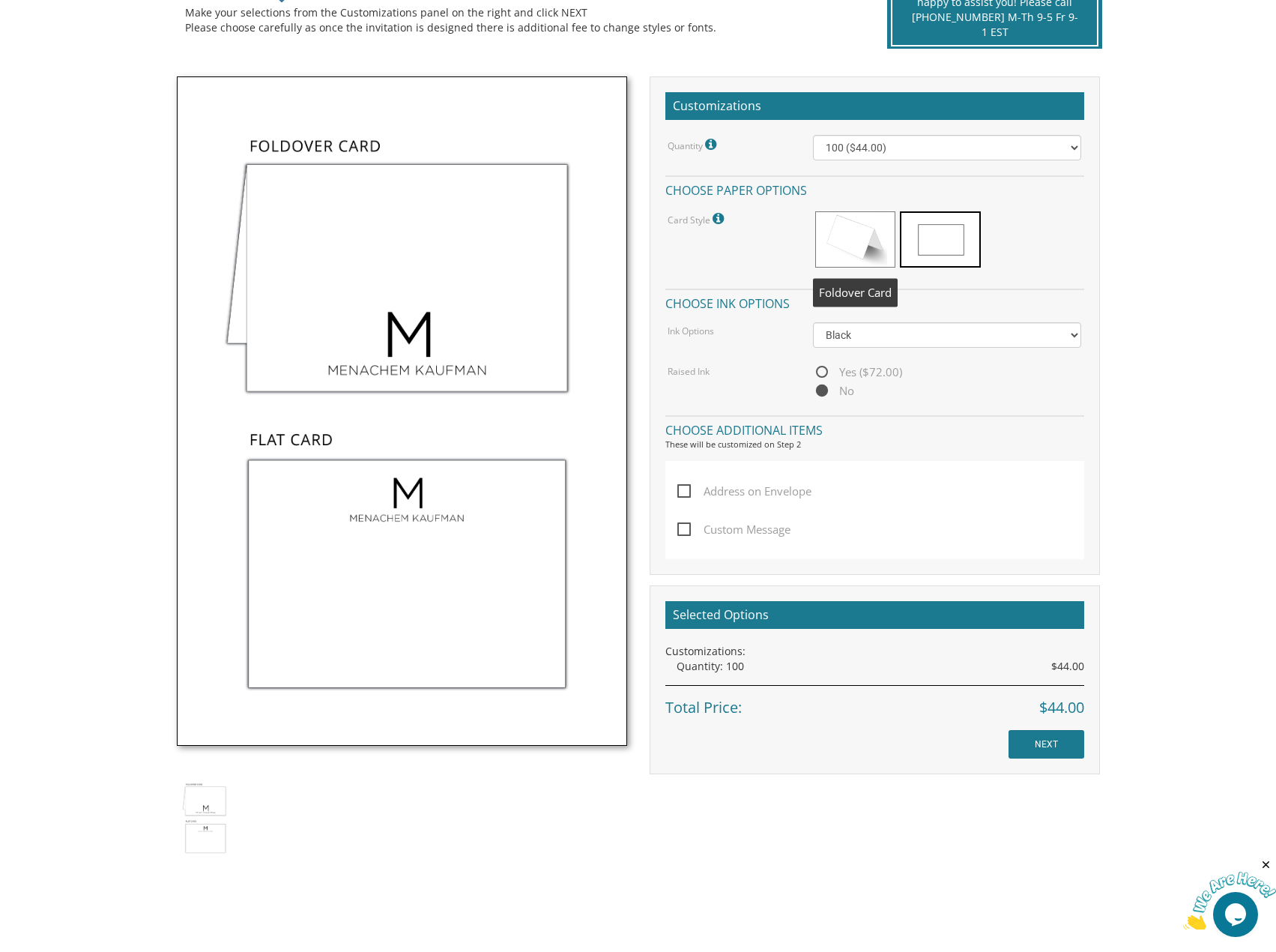
click at [798, 225] on div "Card Style Standard card size: A1 (4.88x3.5) Please contact us for upgraded pap…" at bounding box center [728, 218] width 145 height 20
click at [822, 230] on span at bounding box center [856, 240] width 81 height 56
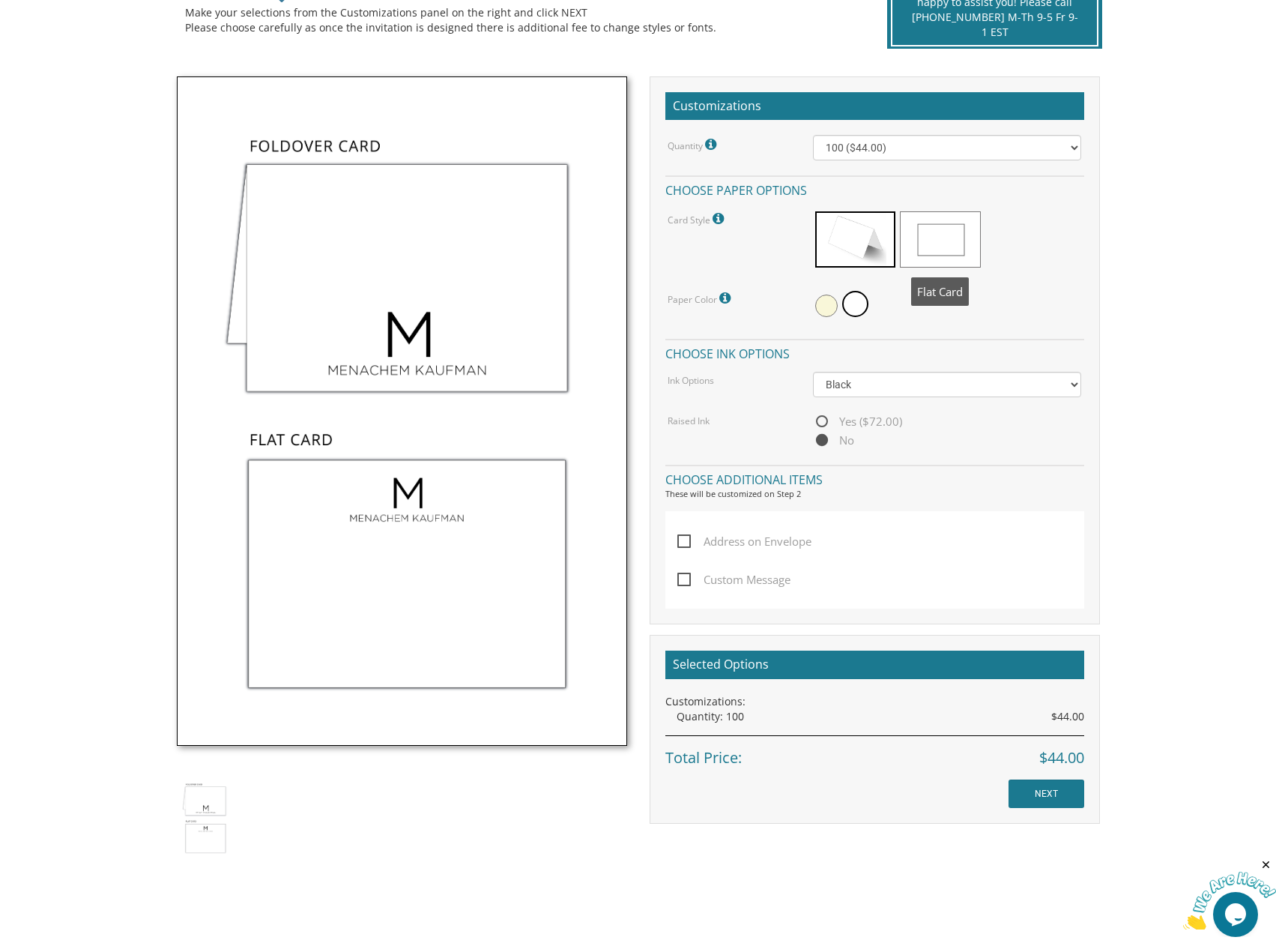
click at [925, 231] on span at bounding box center [941, 240] width 81 height 56
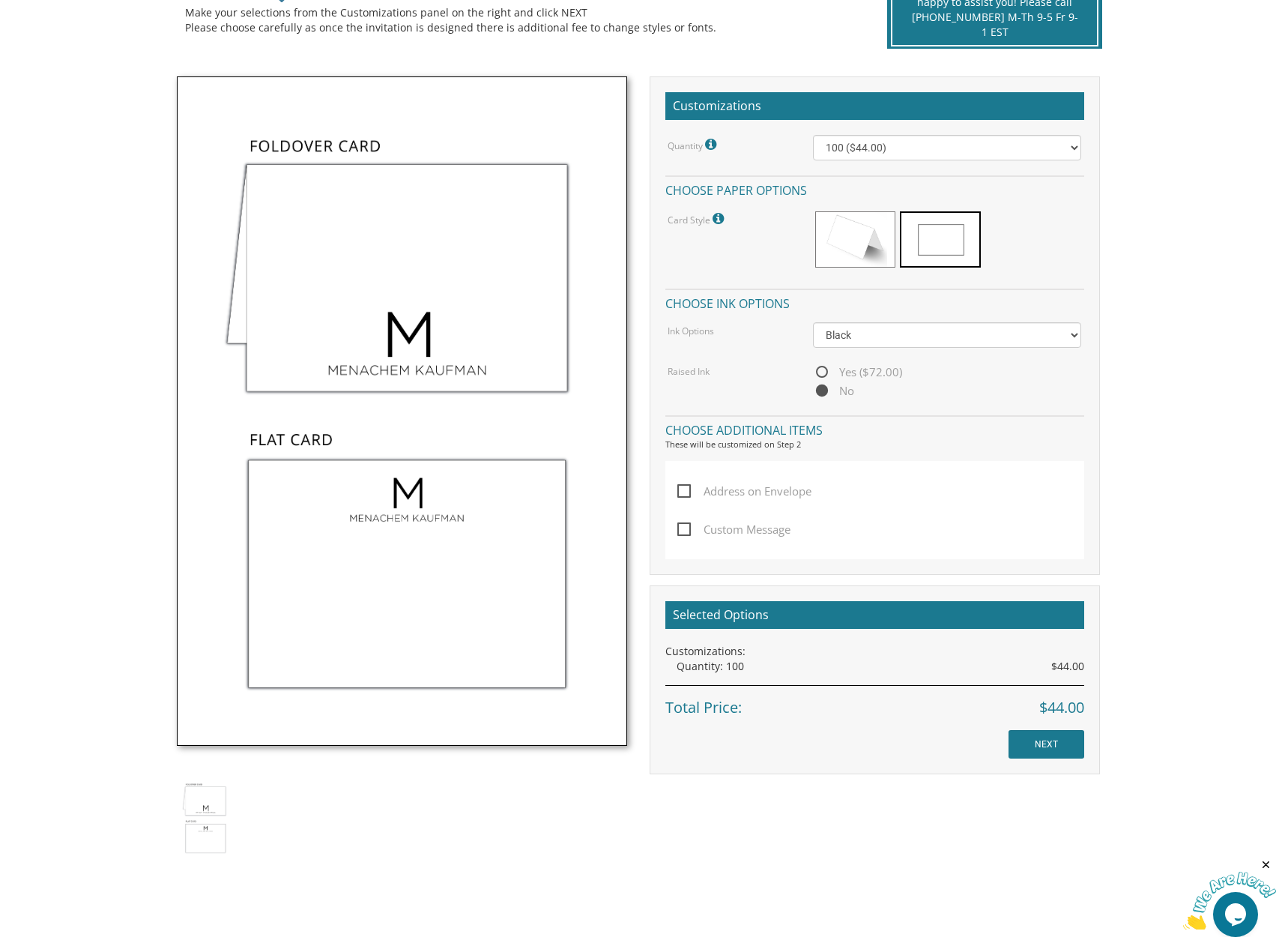
click at [227, 806] on img at bounding box center [205, 818] width 56 height 84
click at [842, 244] on span at bounding box center [856, 240] width 81 height 56
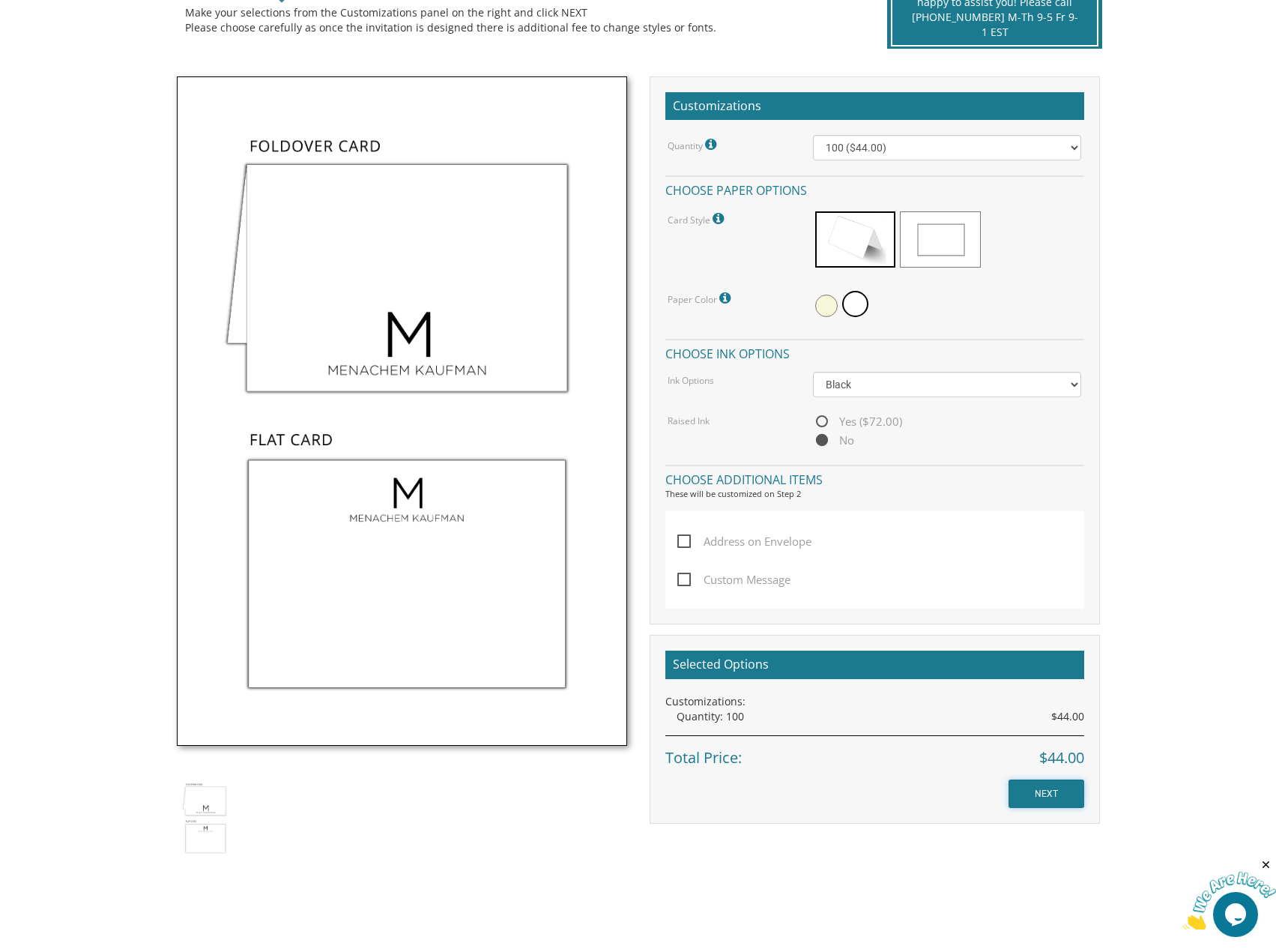
click at [1043, 798] on input "NEXT" at bounding box center [1047, 794] width 76 height 28
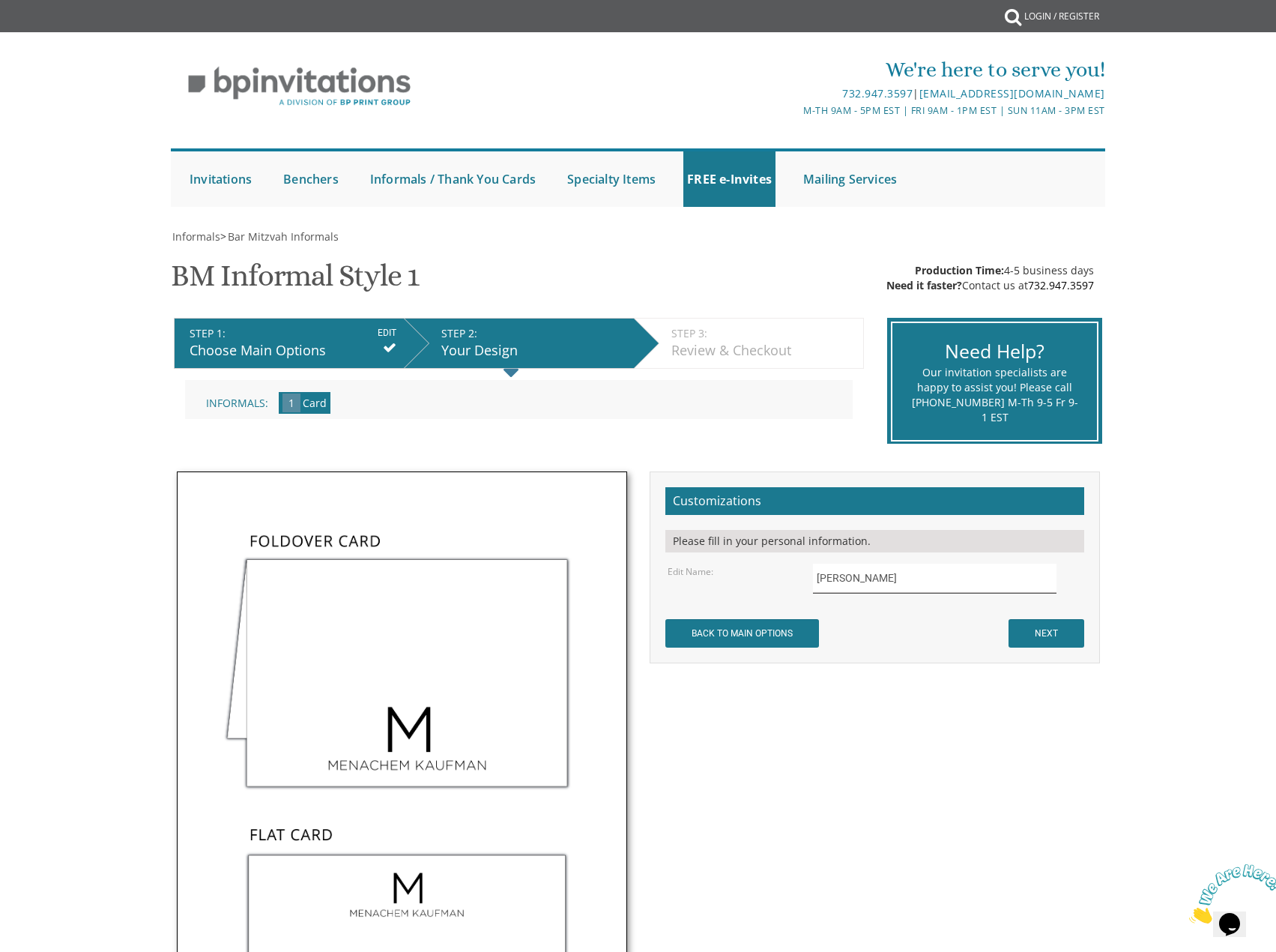
click at [852, 576] on input "[PERSON_NAME]" at bounding box center [935, 578] width 243 height 29
type input "[PERSON_NAME]"
click at [1038, 633] on input "NEXT" at bounding box center [1047, 633] width 76 height 28
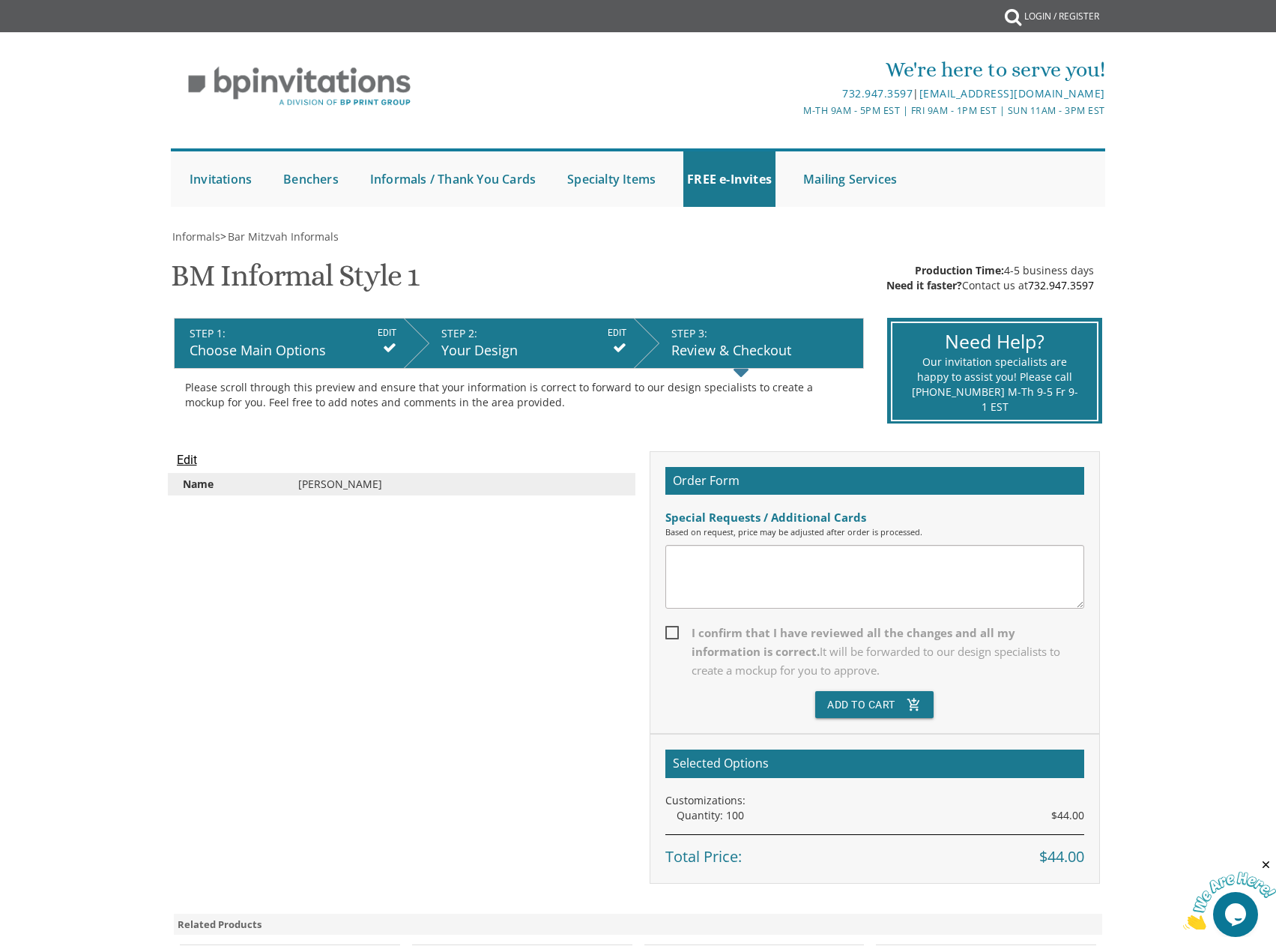
click at [667, 635] on span "I confirm that I have reviewed all the changes and all my information is correc…" at bounding box center [875, 652] width 419 height 56
click at [667, 635] on input "I confirm that I have reviewed all the changes and all my information is correc…" at bounding box center [670, 631] width 9 height 9
checkbox input "true"
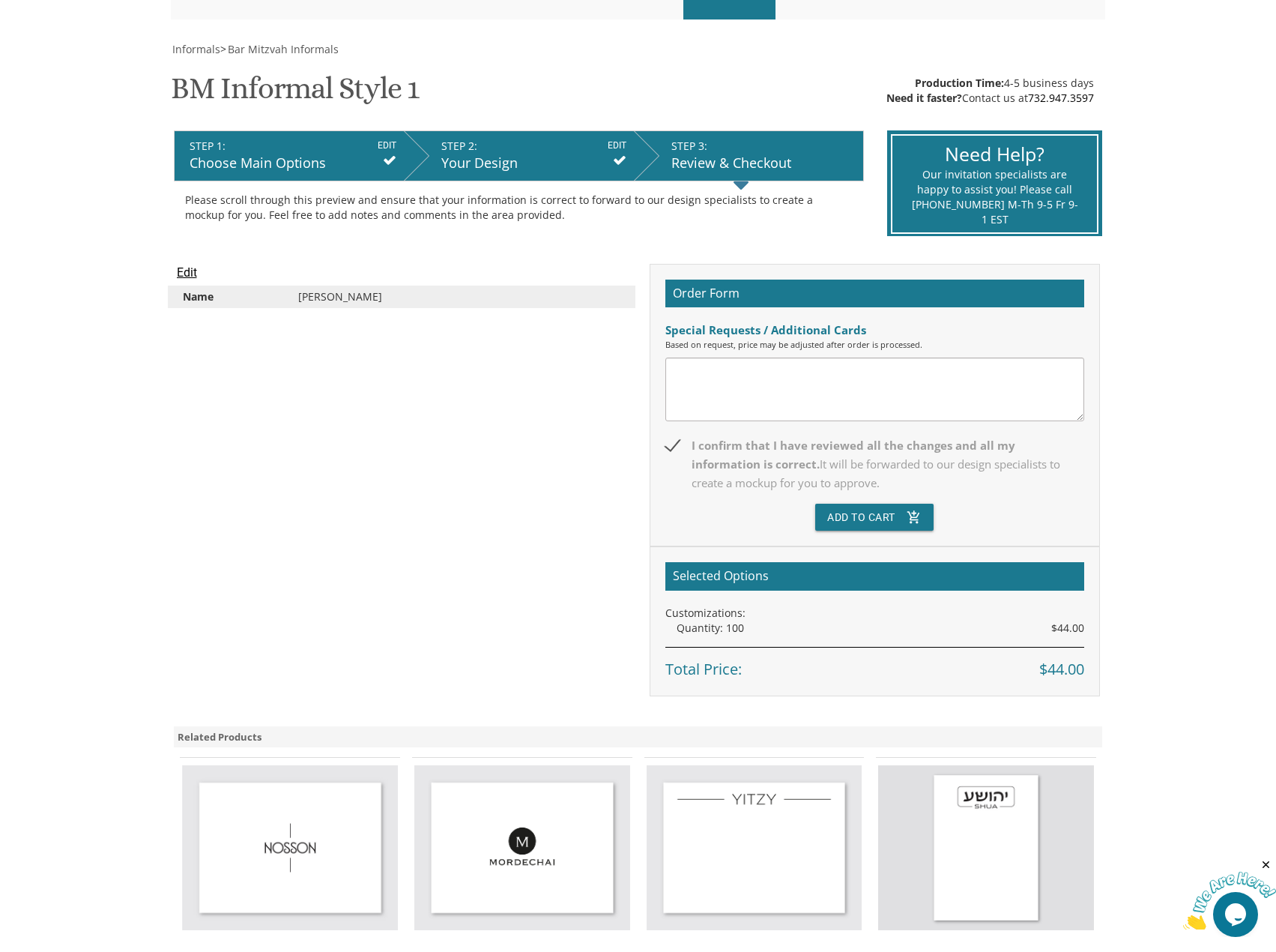
scroll to position [225, 0]
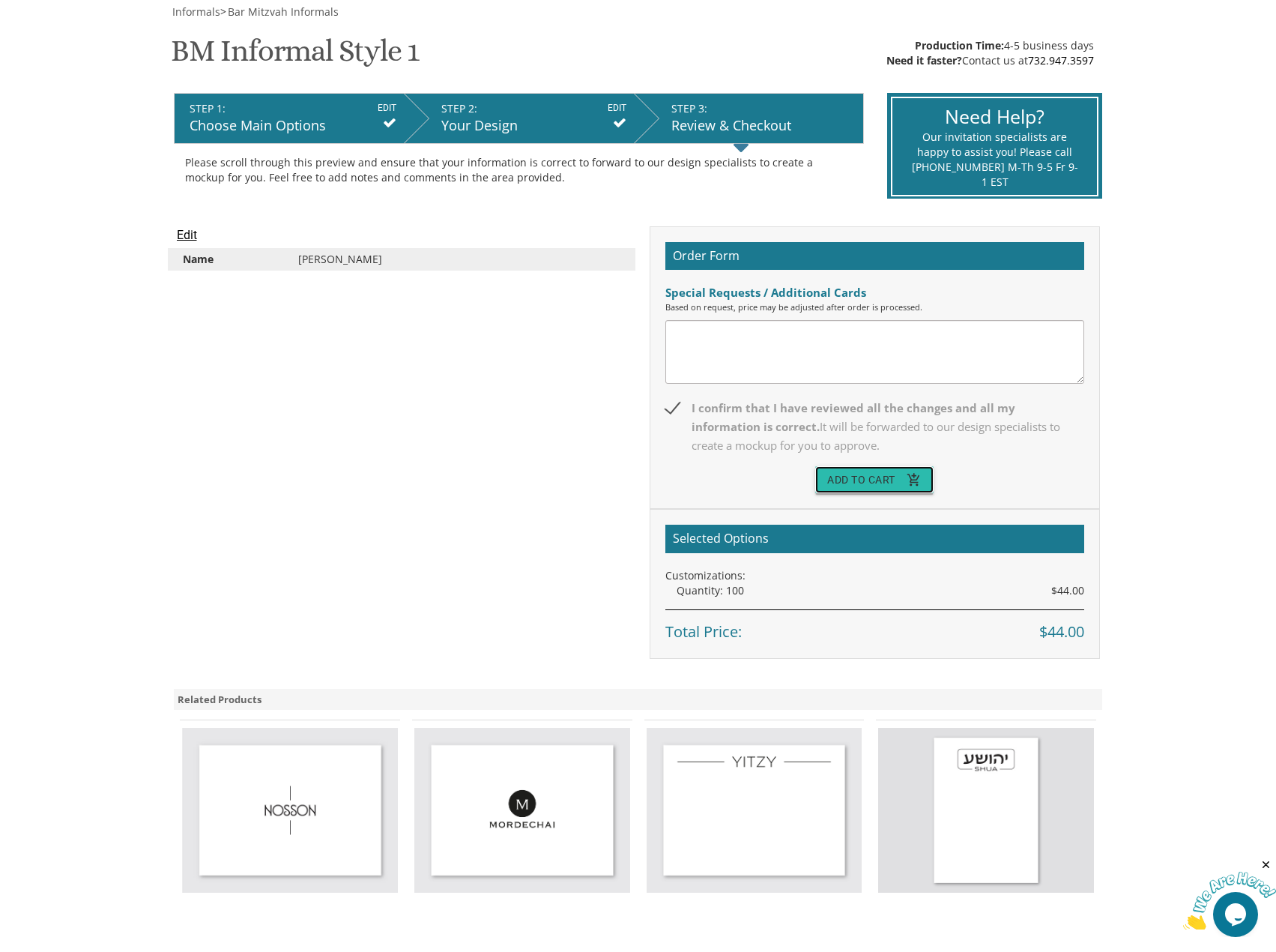
click at [858, 491] on button "Add To Cart add_shopping_cart" at bounding box center [874, 479] width 118 height 27
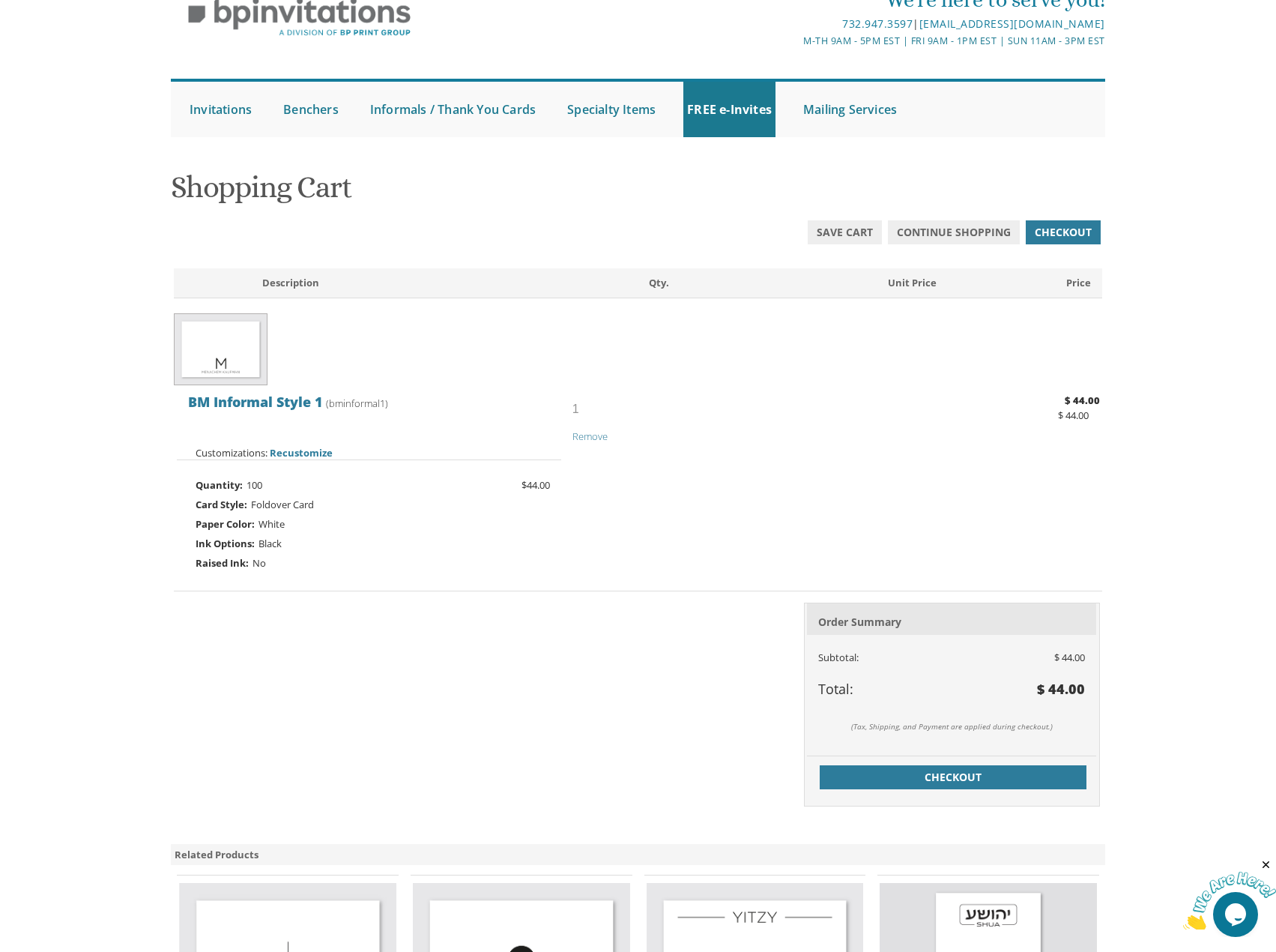
scroll to position [150, 0]
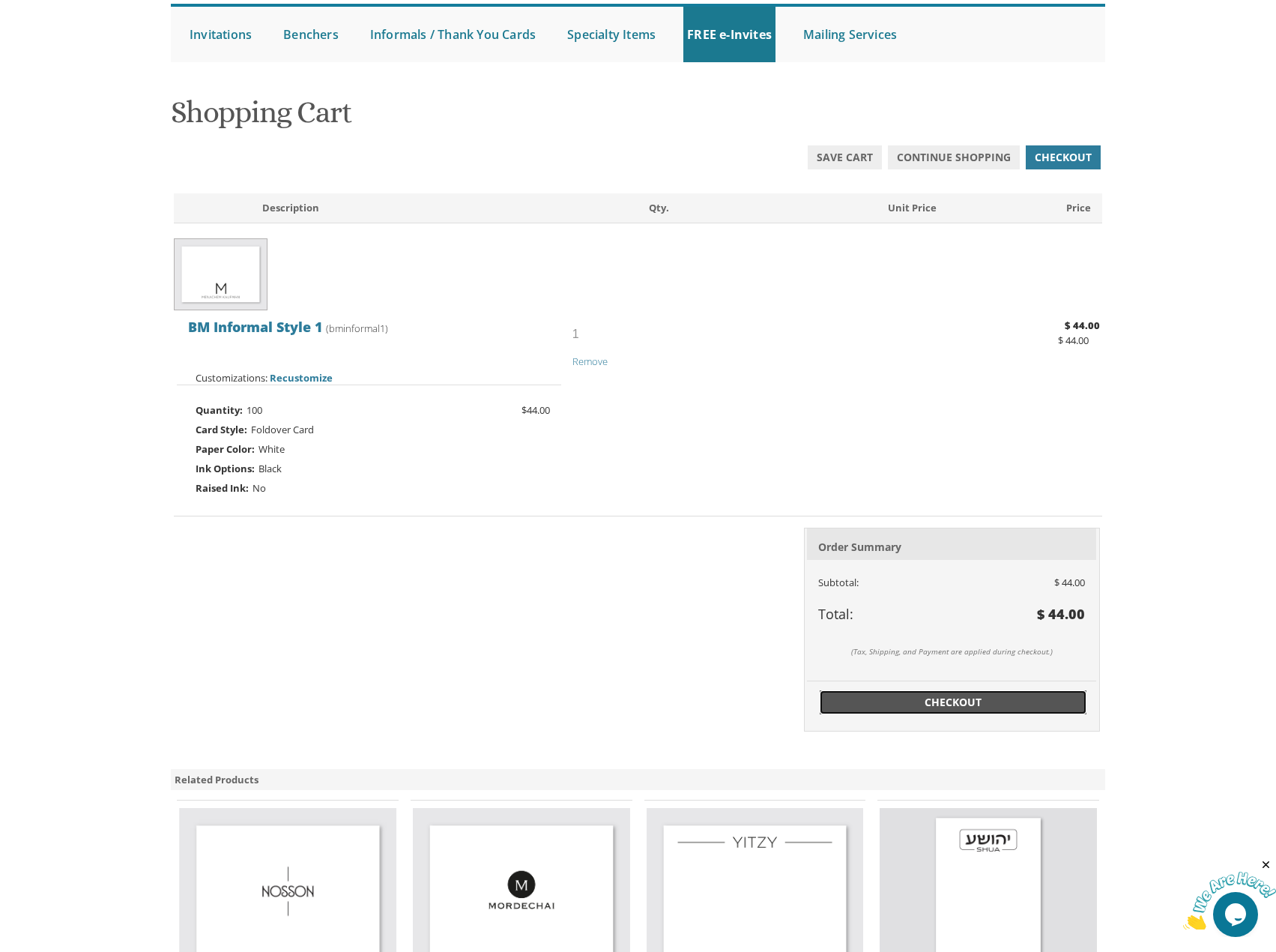
click at [893, 708] on span "Checkout" at bounding box center [953, 702] width 249 height 15
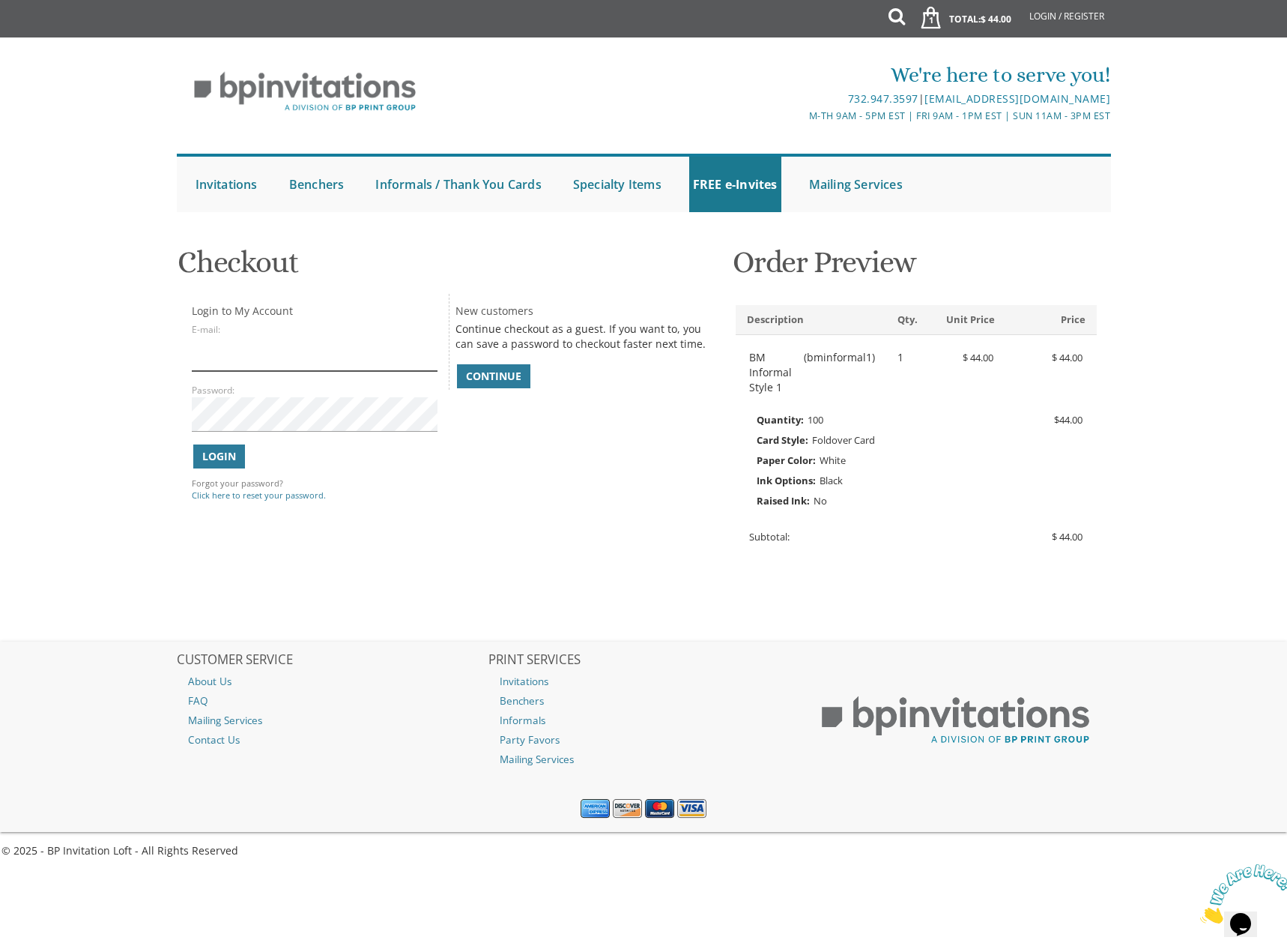
click at [267, 368] on input "E-mail:" at bounding box center [314, 353] width 246 height 35
click at [617, 435] on div "Login to My Account E-mail: Password: Login Continue" at bounding box center [449, 402] width 537 height 215
click at [486, 378] on span "Continue" at bounding box center [493, 376] width 55 height 15
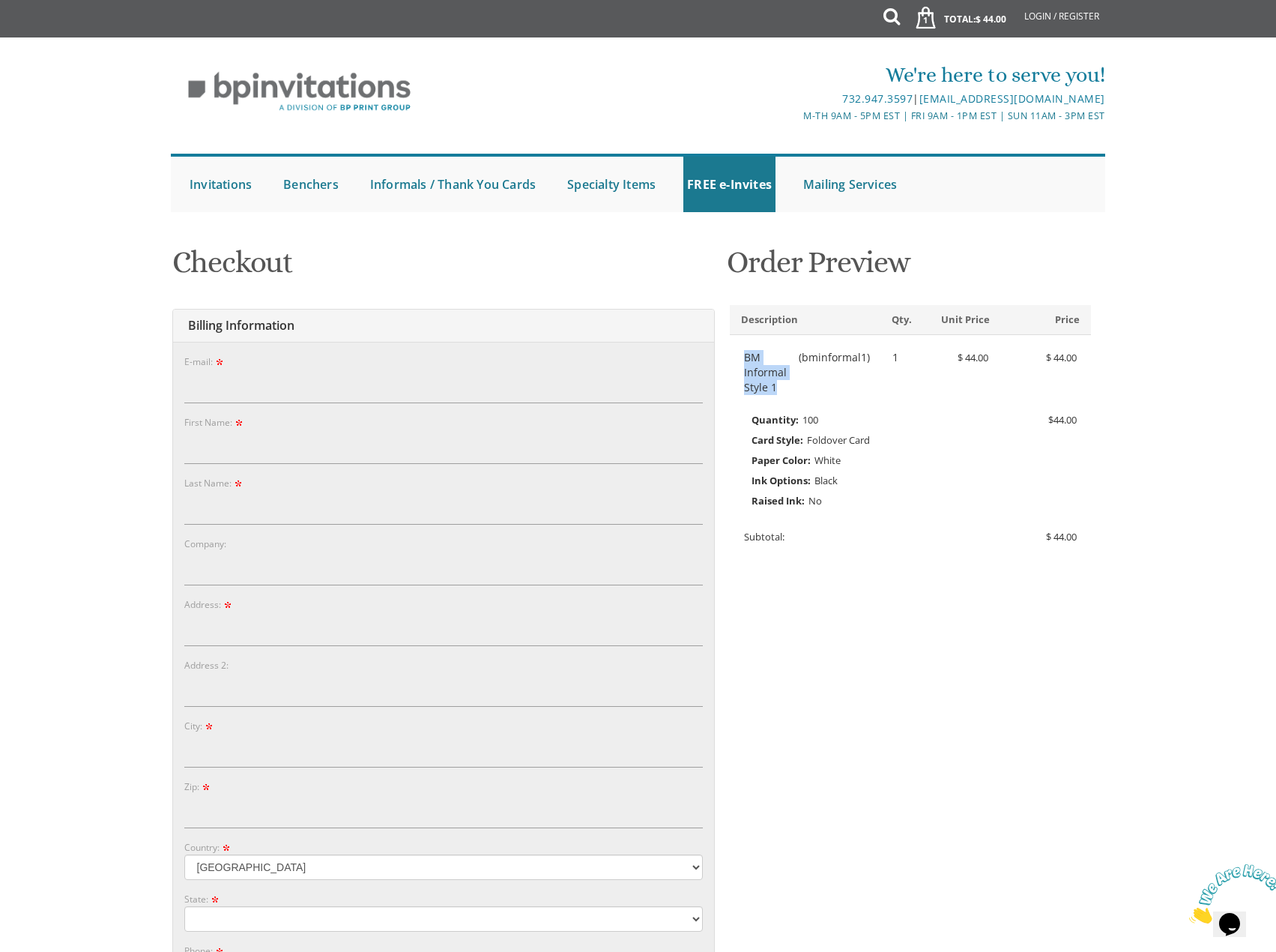
drag, startPoint x: 745, startPoint y: 352, endPoint x: 780, endPoint y: 385, distance: 48.1
click at [780, 385] on span "BM Informal Style 1" at bounding box center [770, 373] width 51 height 45
copy span "BM Informal Style 1"
